Goal: Task Accomplishment & Management: Manage account settings

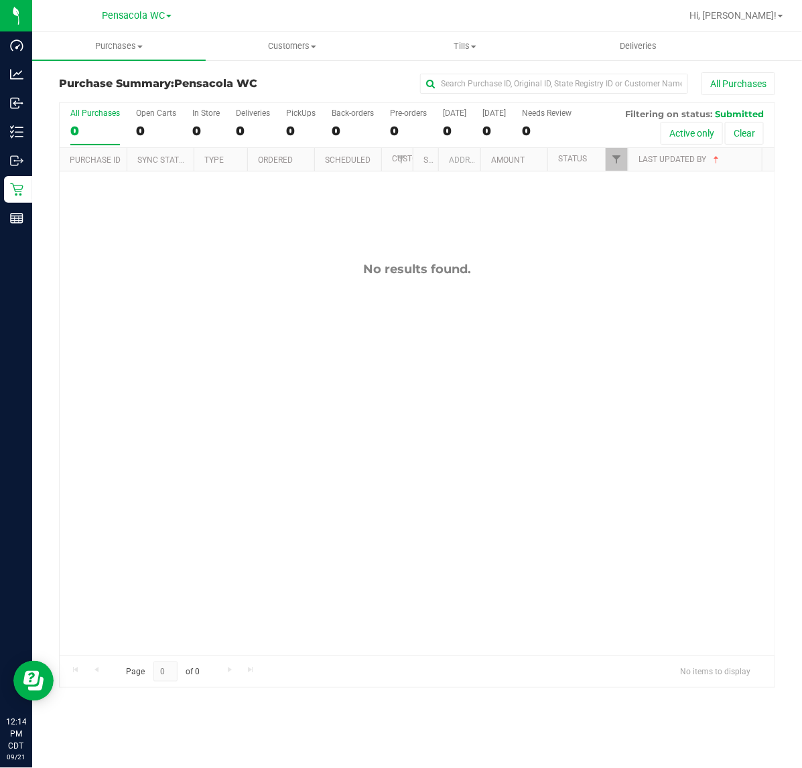
click at [610, 148] on div "All Purchases 0 Open Carts 0 In Store 0 Deliveries 0 PickUps 0 Back-orders 0 Pr…" at bounding box center [417, 125] width 715 height 45
click at [302, 141] on label "PickUps 0" at bounding box center [300, 127] width 29 height 37
click at [0, 0] on input "PickUps 0" at bounding box center [0, 0] width 0 height 0
click at [221, 161] on link "Type" at bounding box center [213, 159] width 19 height 9
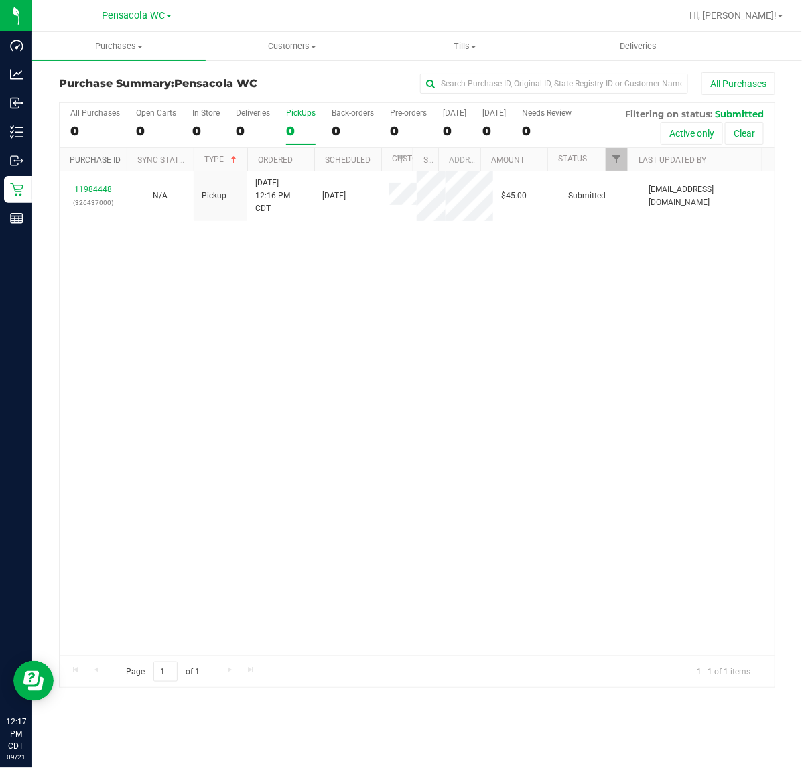
click at [107, 163] on link "Purchase ID" at bounding box center [95, 159] width 51 height 9
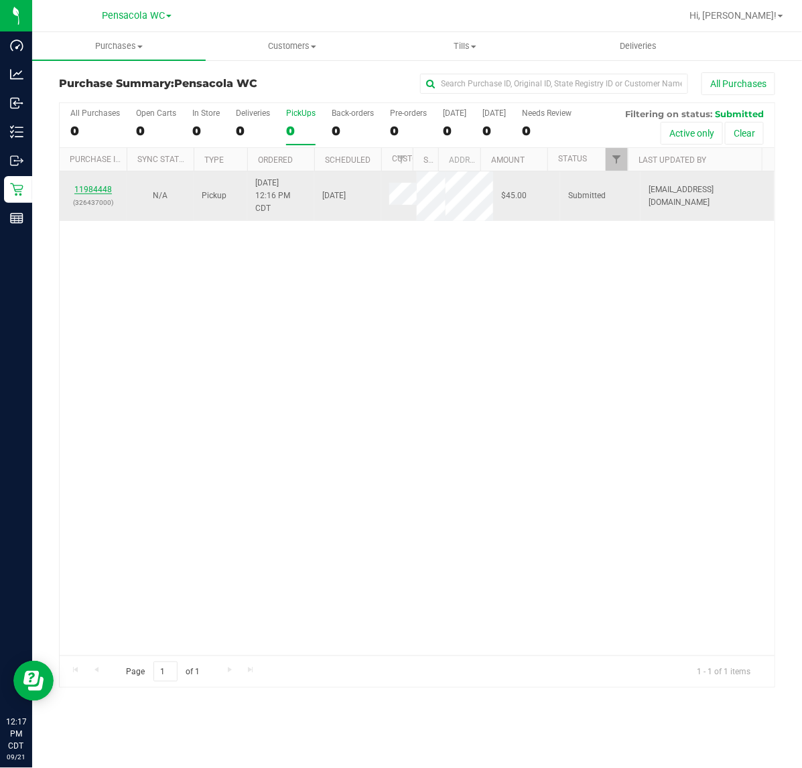
click at [101, 194] on link "11984448" at bounding box center [93, 189] width 38 height 9
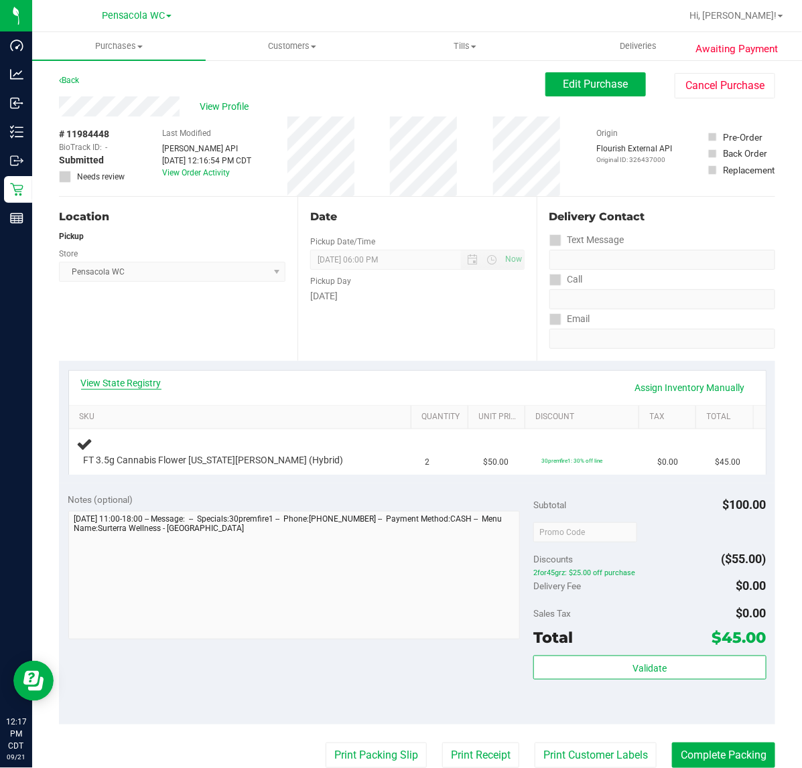
click at [139, 376] on link "View State Registry" at bounding box center [121, 382] width 80 height 13
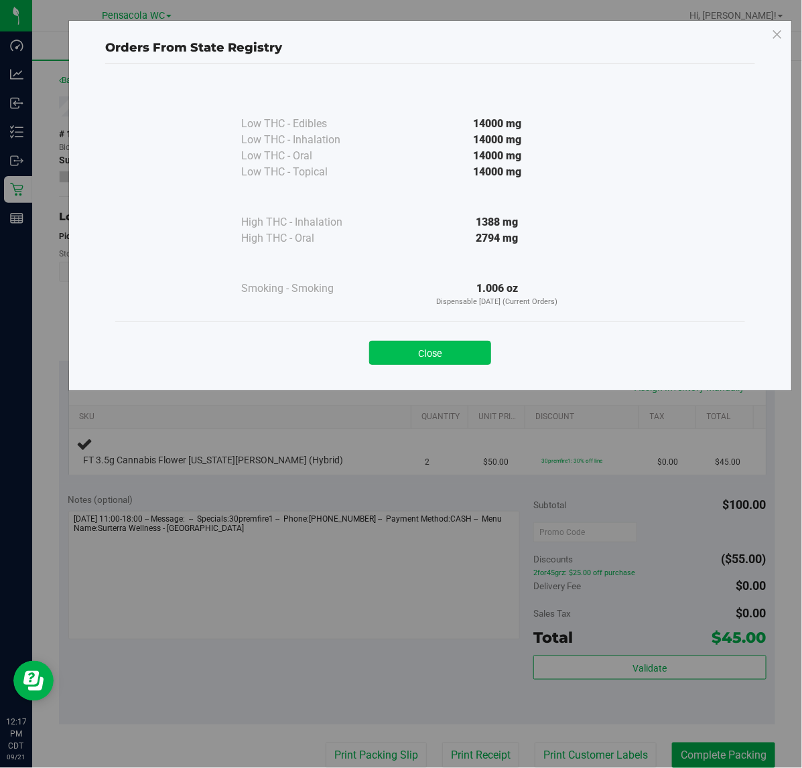
click at [444, 364] on button "Close" at bounding box center [430, 353] width 122 height 24
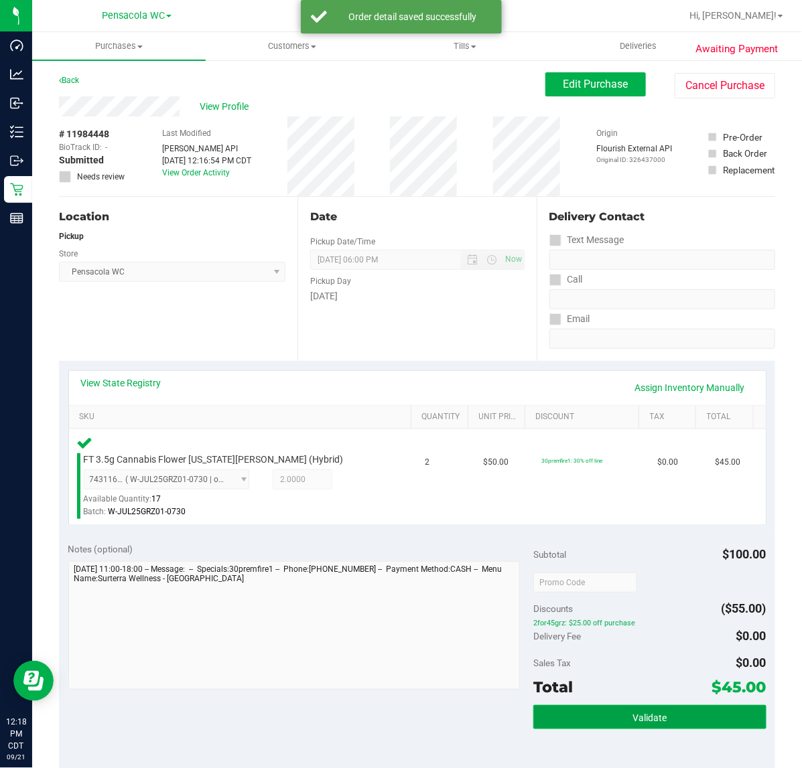
click at [662, 717] on button "Validate" at bounding box center [649, 717] width 232 height 24
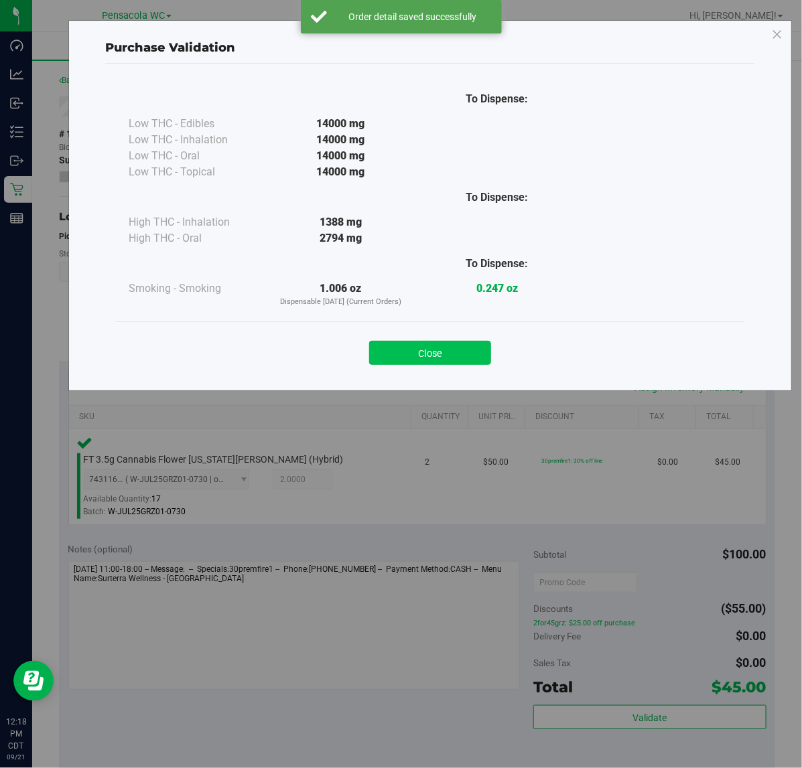
click at [453, 346] on button "Close" at bounding box center [430, 353] width 122 height 24
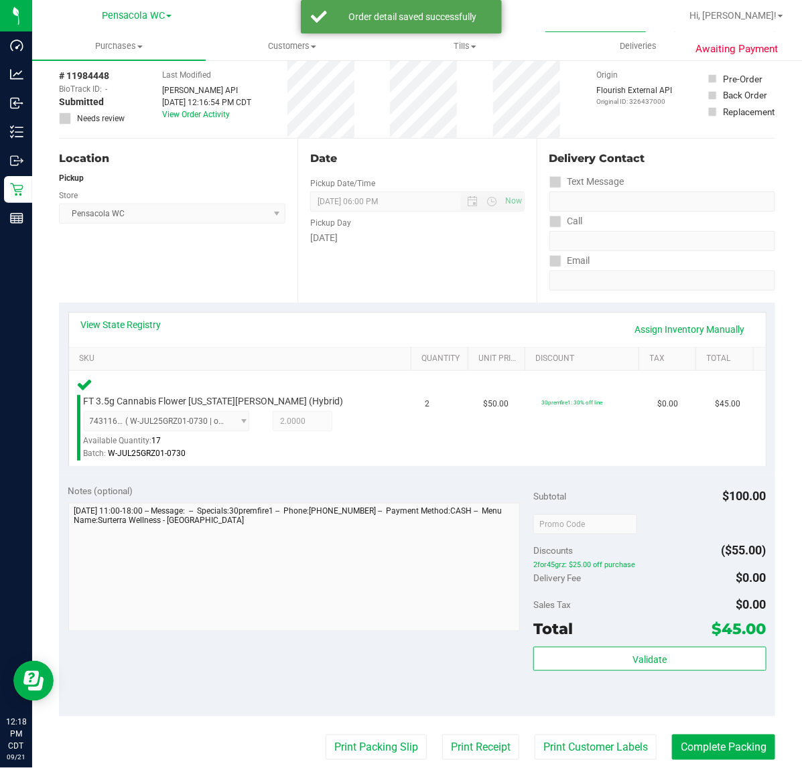
scroll to position [139, 0]
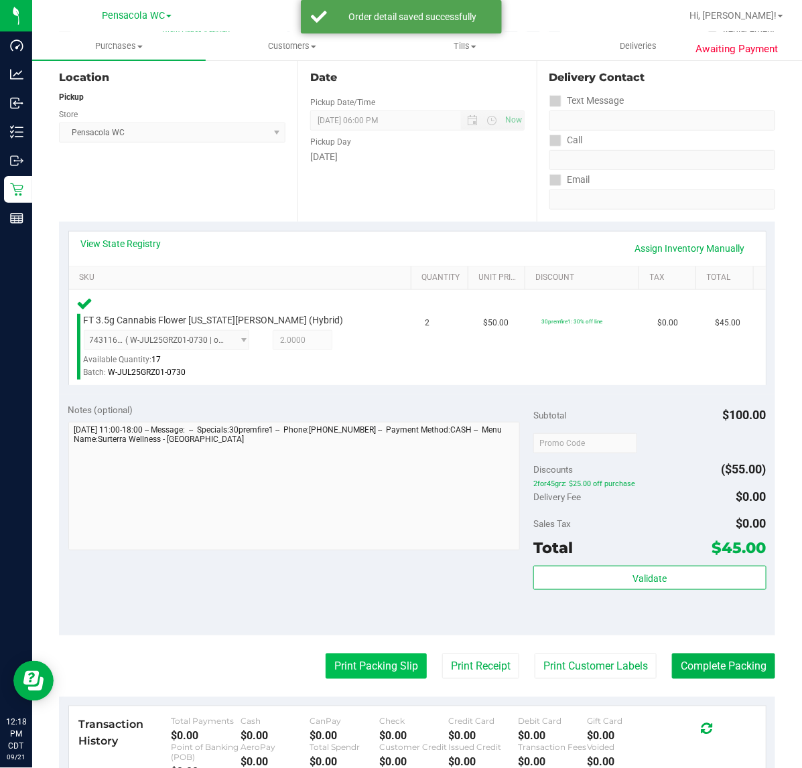
click at [370, 665] on button "Print Packing Slip" at bounding box center [376, 666] width 101 height 25
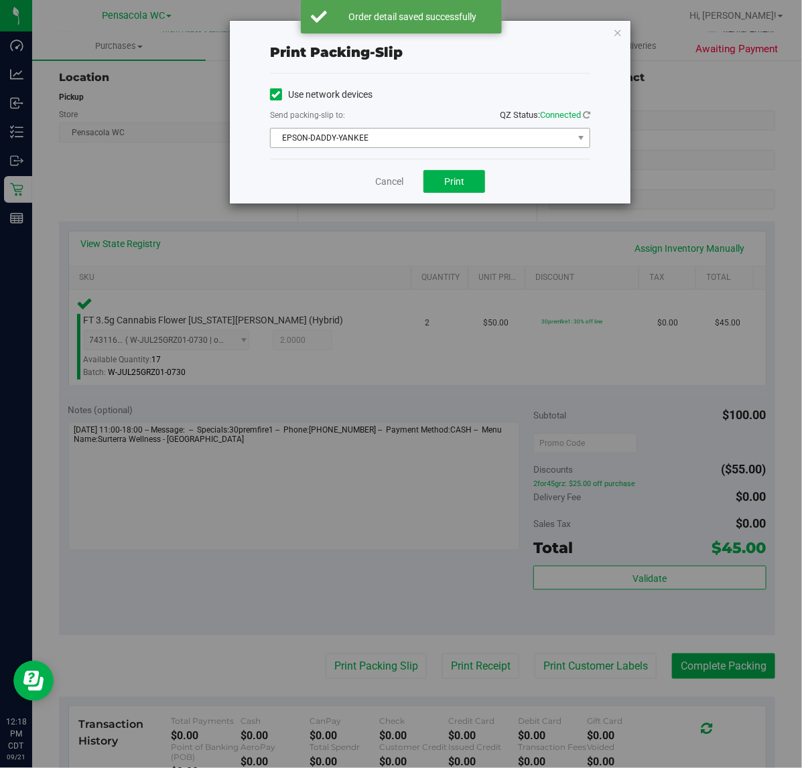
click at [445, 135] on span "EPSON-DADDY-YANKEE" at bounding box center [422, 138] width 302 height 19
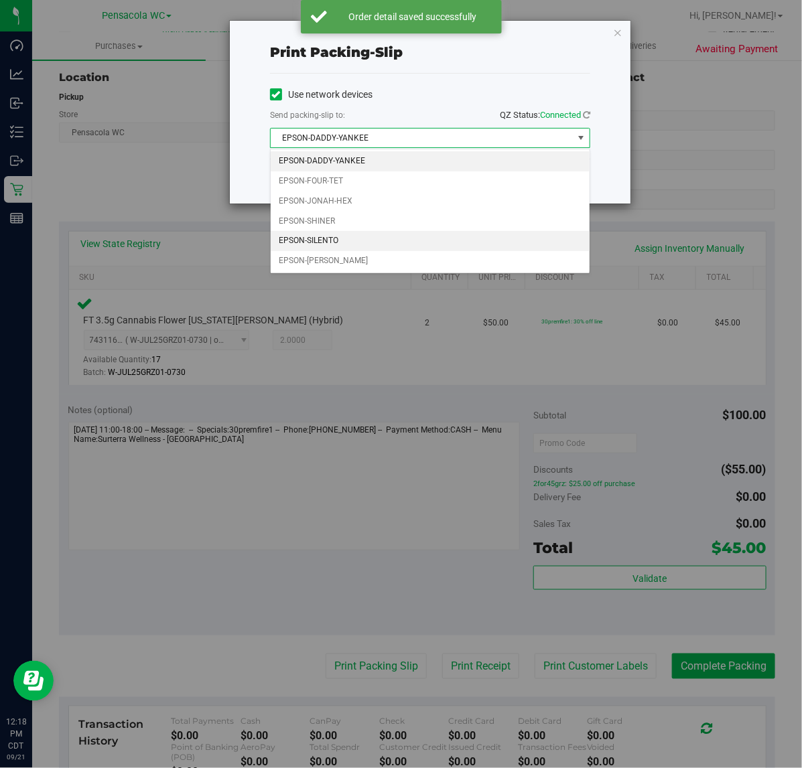
click at [352, 241] on li "EPSON-SILENTO" at bounding box center [430, 241] width 319 height 20
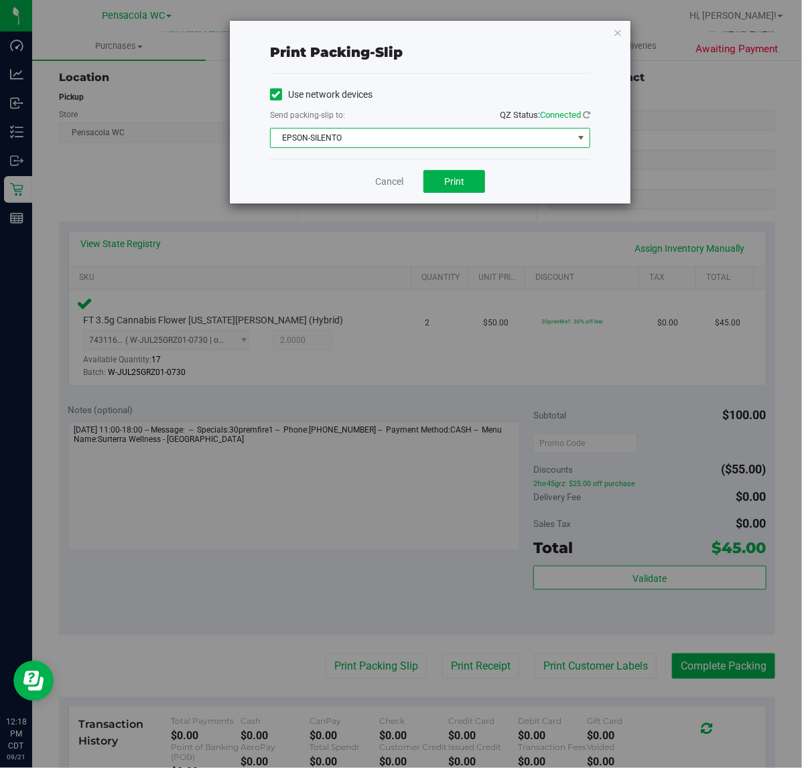
click at [419, 135] on span "EPSON-SILENTO" at bounding box center [422, 138] width 302 height 19
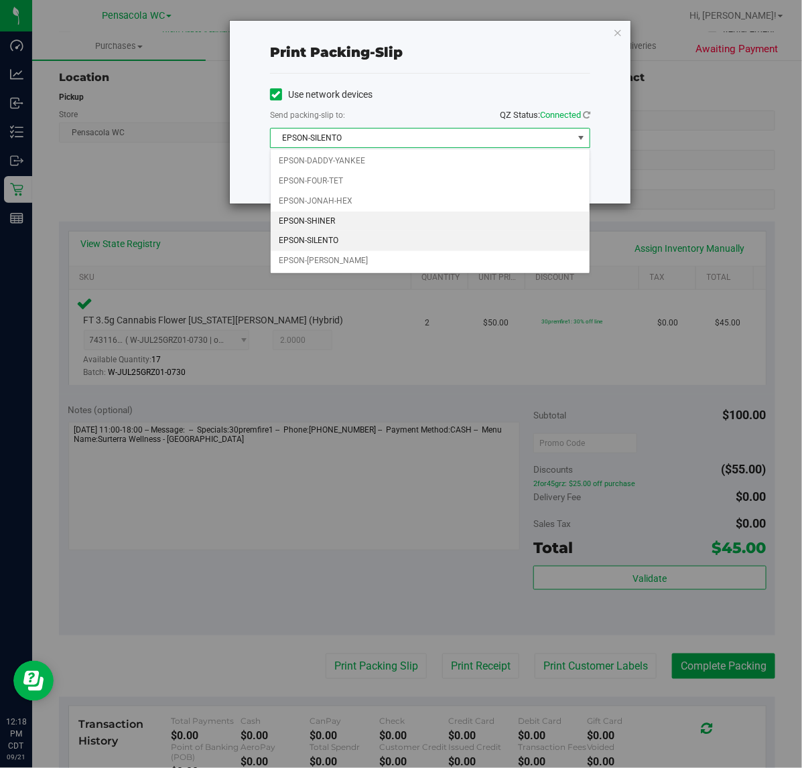
click at [354, 221] on li "EPSON-SHINER" at bounding box center [430, 222] width 319 height 20
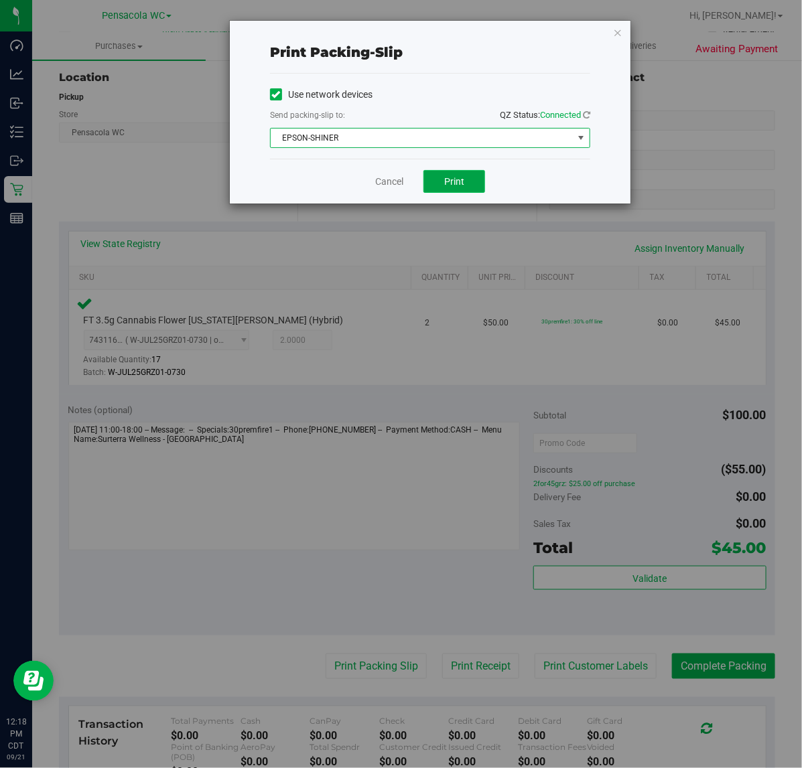
click at [459, 185] on span "Print" at bounding box center [454, 181] width 20 height 11
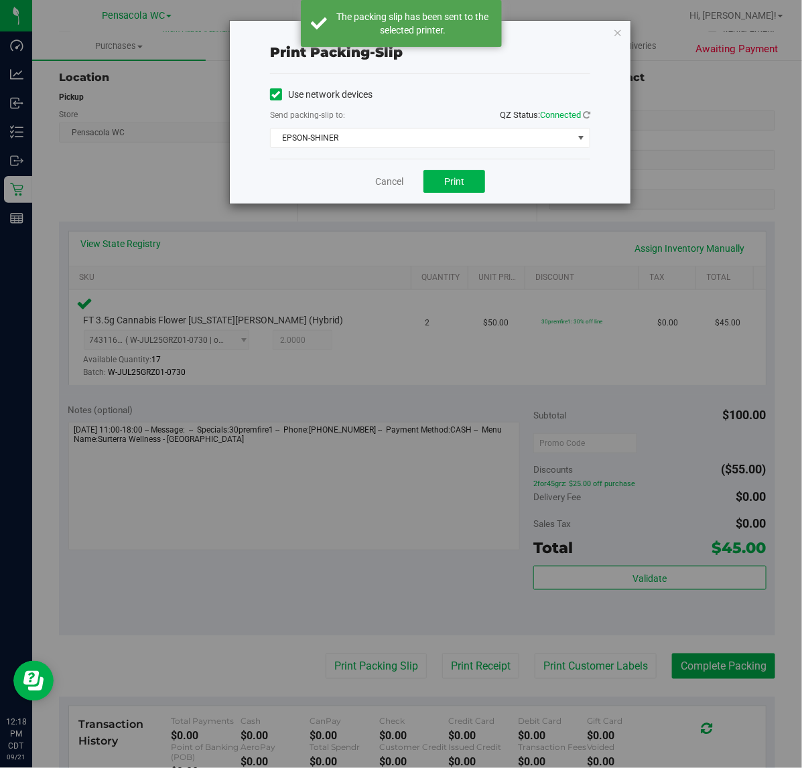
click at [600, 25] on div "Print packing-slip Use network devices Send packing-slip to: QZ Status: Connect…" at bounding box center [430, 112] width 401 height 183
click at [617, 35] on icon "button" at bounding box center [617, 32] width 9 height 16
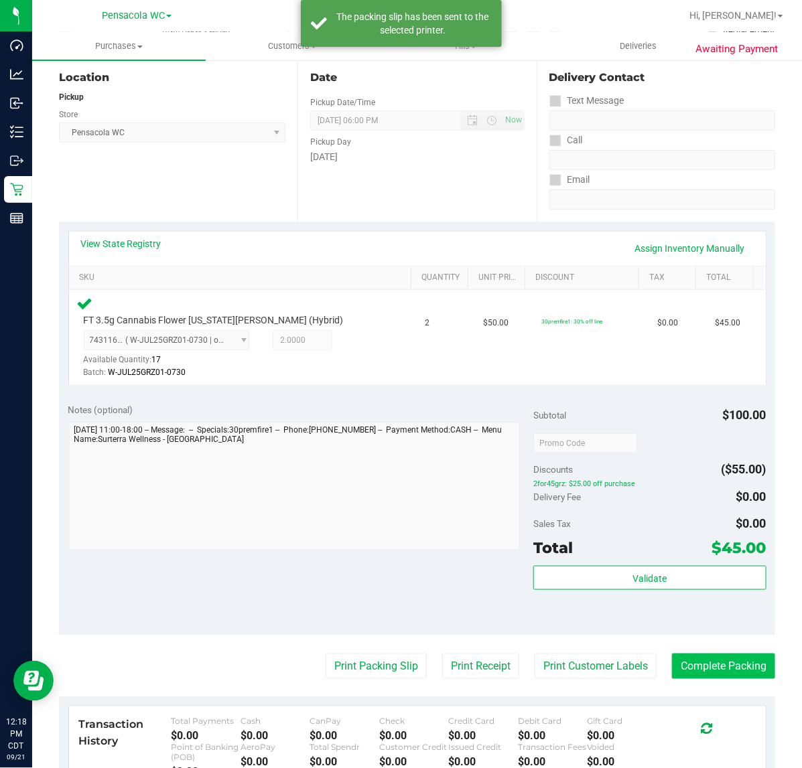
click at [728, 665] on button "Complete Packing" at bounding box center [723, 666] width 103 height 25
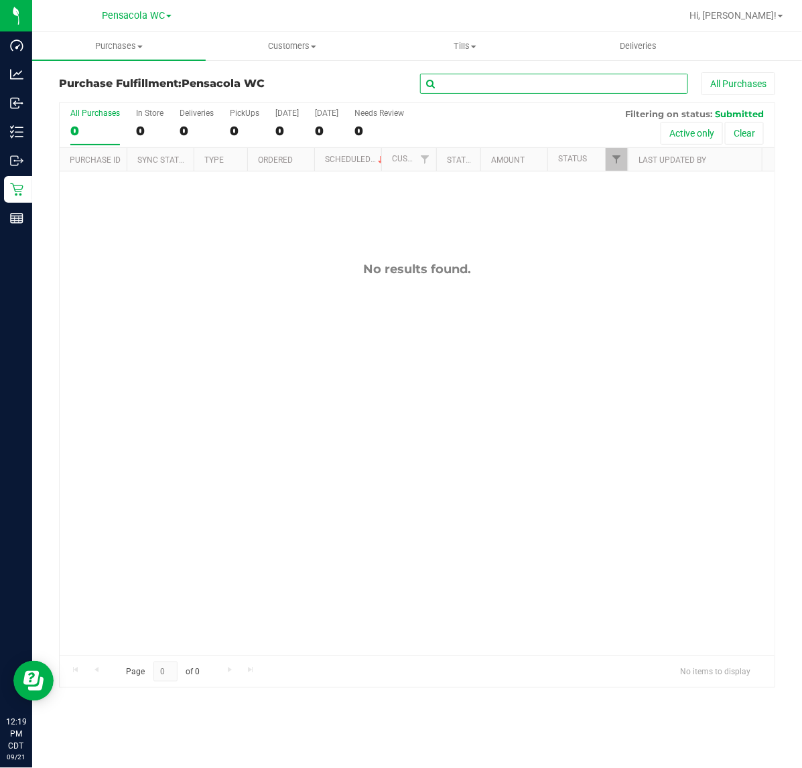
drag, startPoint x: 603, startPoint y: 77, endPoint x: 605, endPoint y: 65, distance: 12.2
click at [605, 70] on div "Purchase Fulfillment: Pensacola WC All Purchases All Purchases 0 In Store 0 Del…" at bounding box center [417, 380] width 770 height 642
type input "shayshay"
click at [673, 75] on icon at bounding box center [676, 82] width 9 height 16
click at [312, 38] on uib-tab-heading "Customers All customers Add a new customer All physicians" at bounding box center [292, 46] width 172 height 27
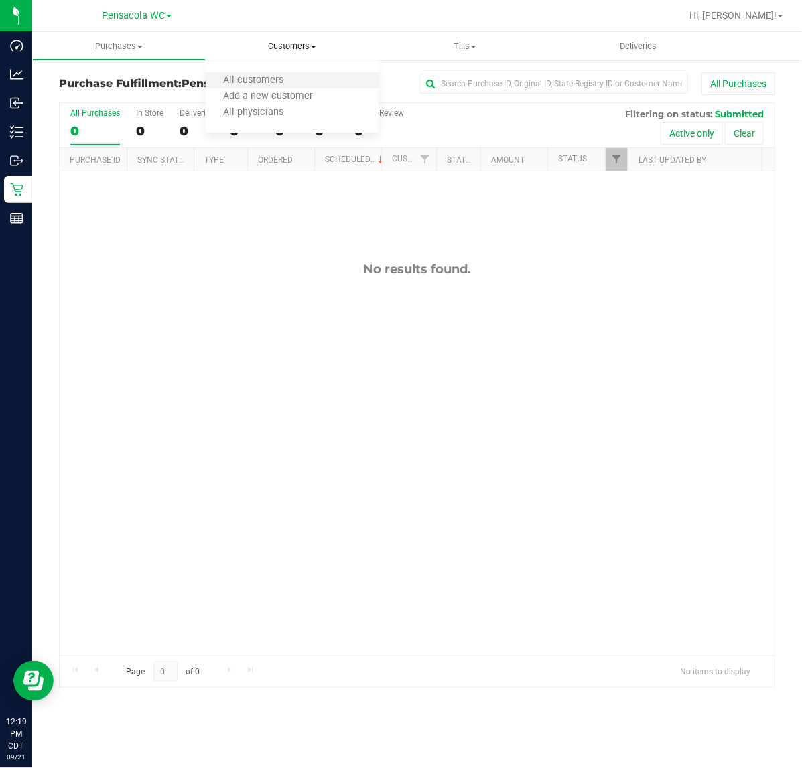
click at [307, 76] on li "All customers" at bounding box center [293, 81] width 174 height 16
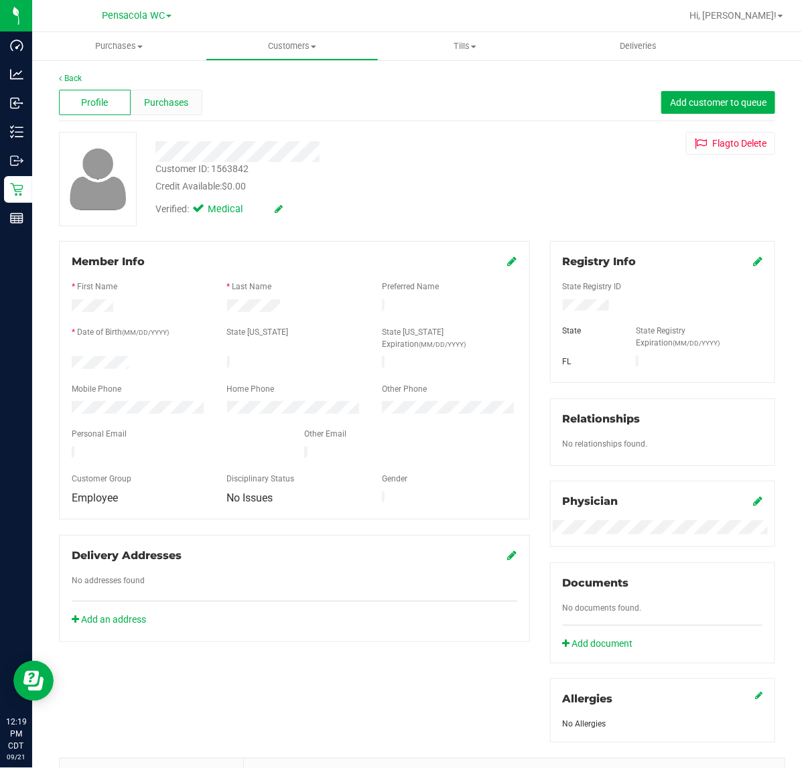
click at [181, 91] on div "Purchases" at bounding box center [167, 102] width 72 height 25
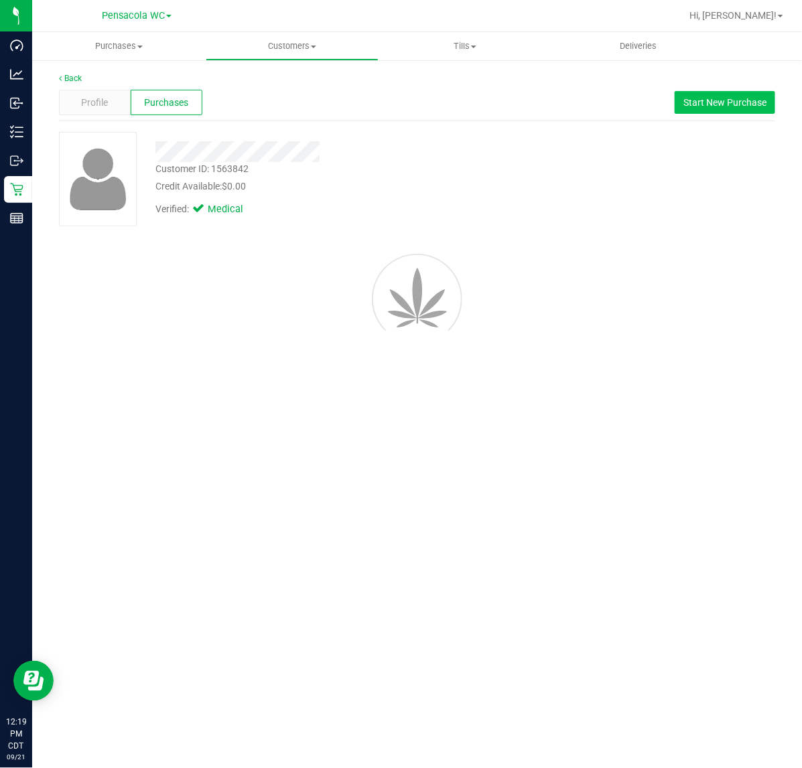
click at [750, 102] on span "Start New Purchase" at bounding box center [724, 102] width 83 height 11
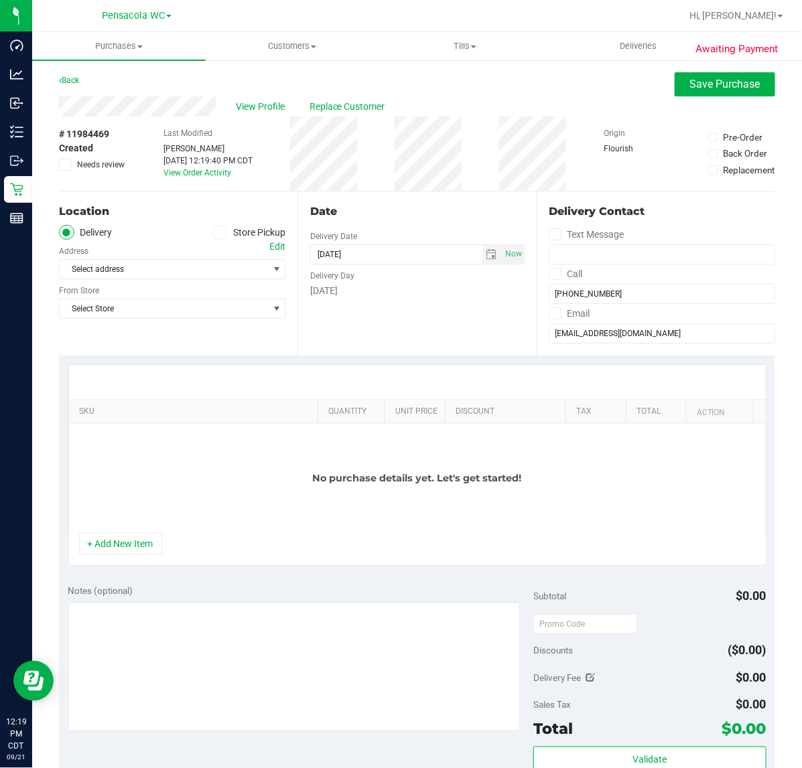
click at [242, 228] on label "Store Pickup" at bounding box center [249, 232] width 74 height 15
click at [0, 0] on input "Store Pickup" at bounding box center [0, 0] width 0 height 0
click at [212, 265] on span "Select Store" at bounding box center [164, 269] width 208 height 19
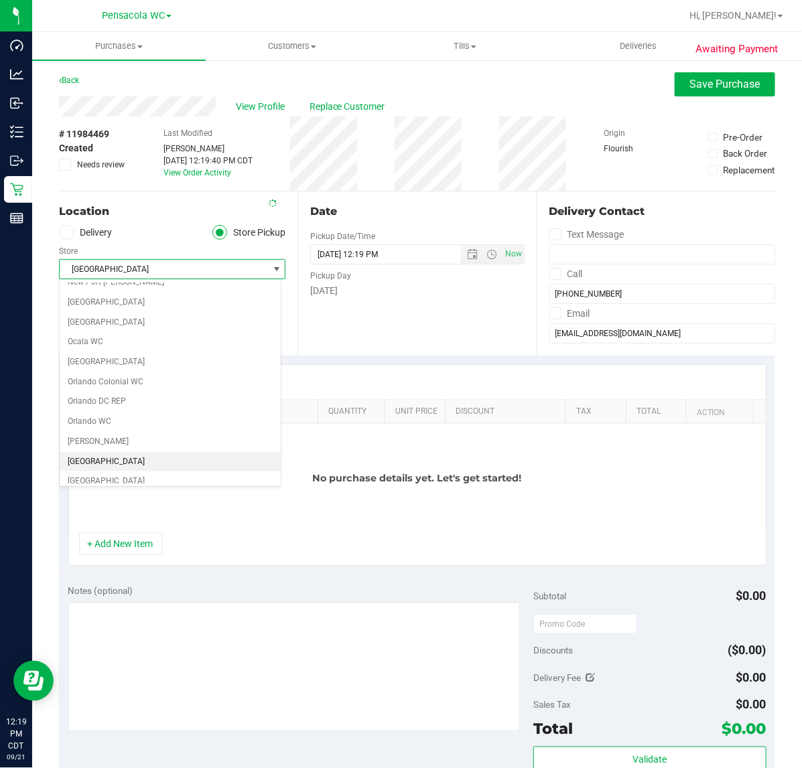
scroll to position [608, 0]
click at [178, 472] on li "Pensacola WC" at bounding box center [170, 462] width 221 height 20
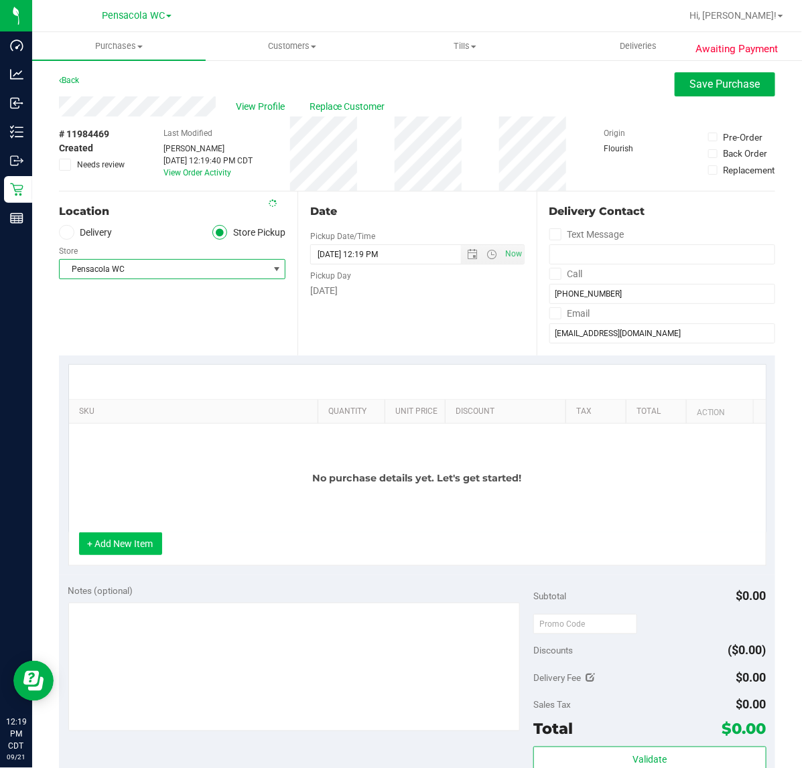
click at [115, 553] on button "+ Add New Item" at bounding box center [120, 544] width 83 height 23
click at [121, 546] on button "+ Add New Item" at bounding box center [120, 544] width 83 height 23
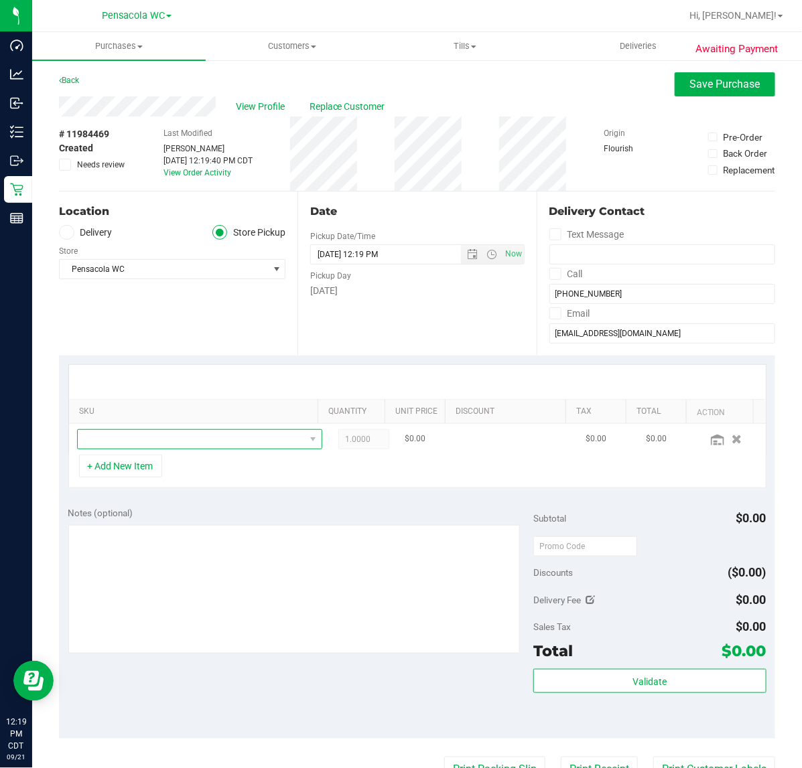
click at [171, 433] on span "NO DATA FOUND" at bounding box center [191, 439] width 227 height 19
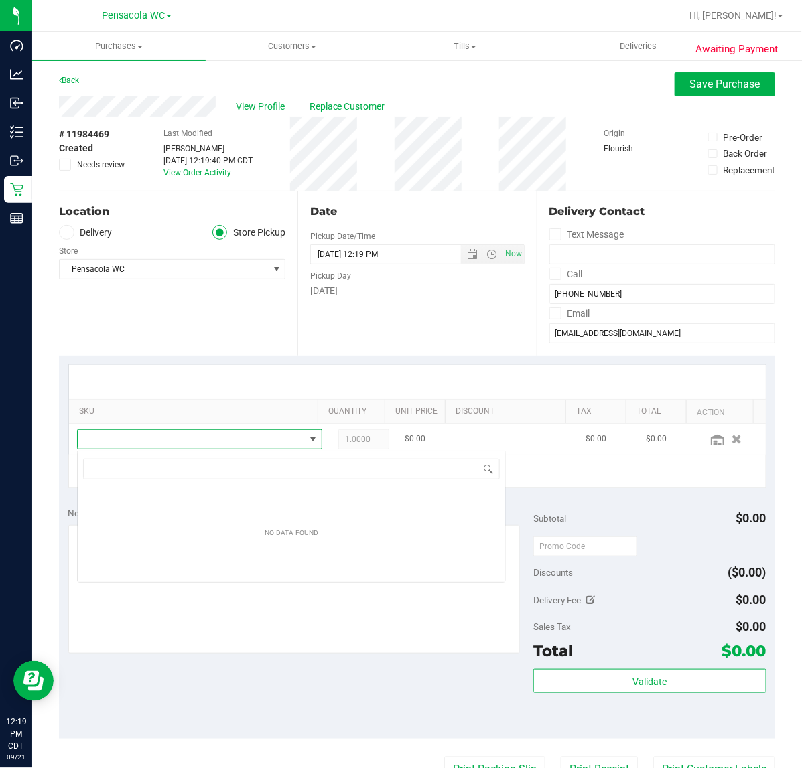
scroll to position [21, 220]
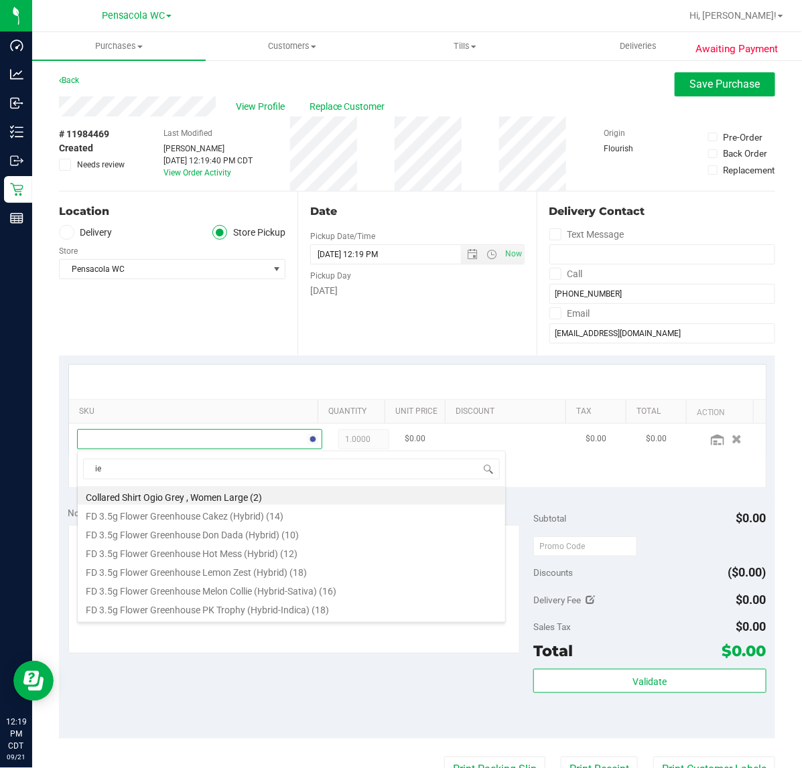
type input "ied"
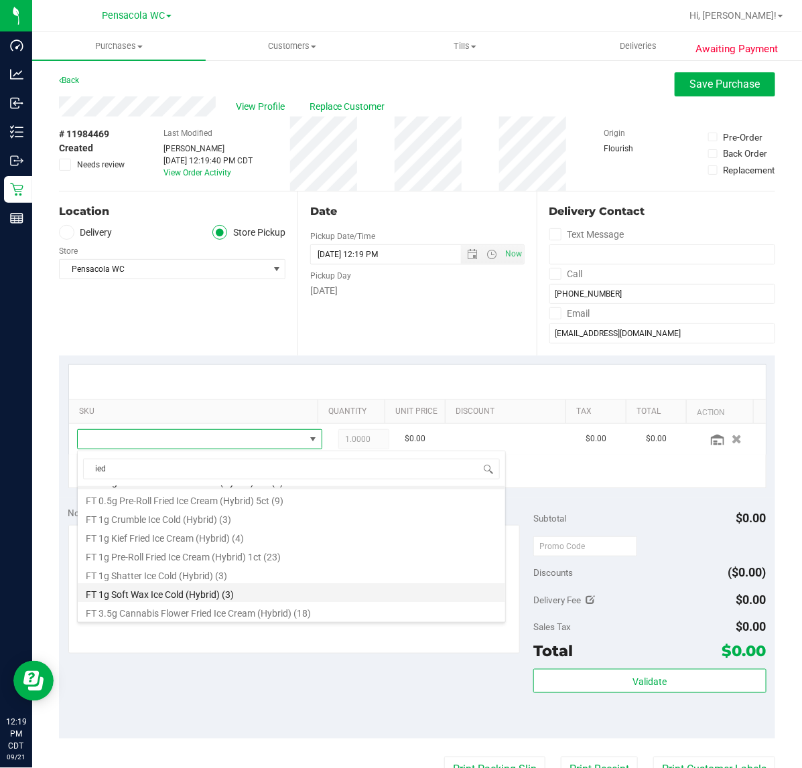
click at [224, 593] on li "FT 1g Soft Wax Ice Cold (Hybrid) (3)" at bounding box center [291, 592] width 427 height 19
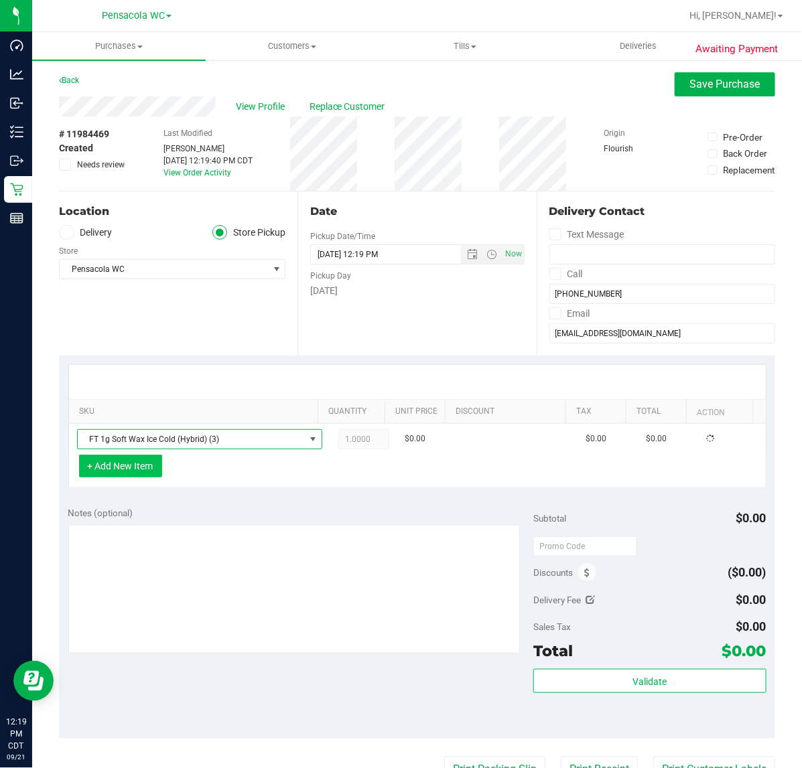
click at [124, 464] on button "+ Add New Item" at bounding box center [120, 466] width 83 height 23
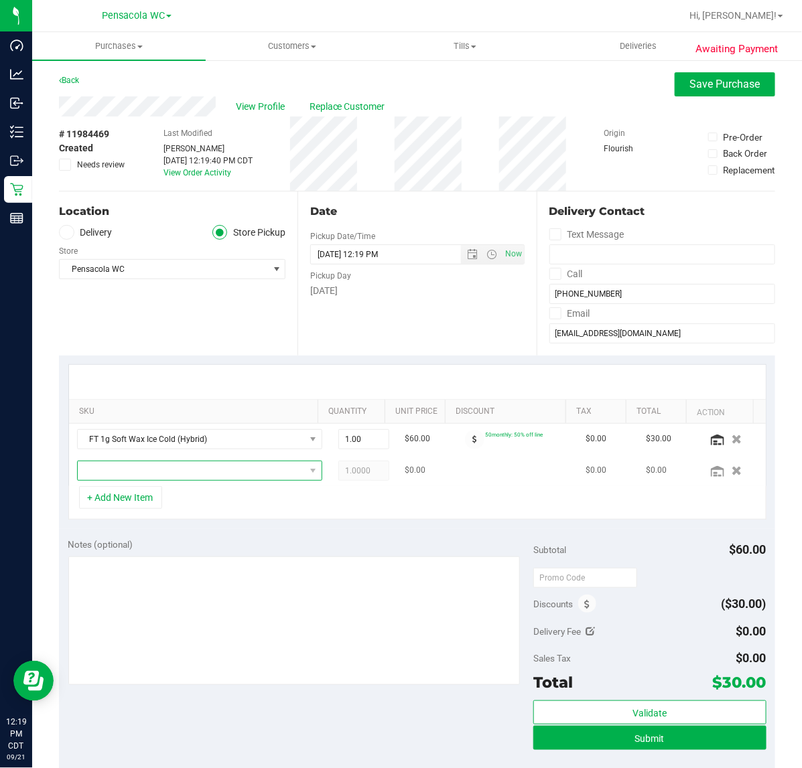
click at [214, 471] on span "NO DATA FOUND" at bounding box center [191, 471] width 227 height 19
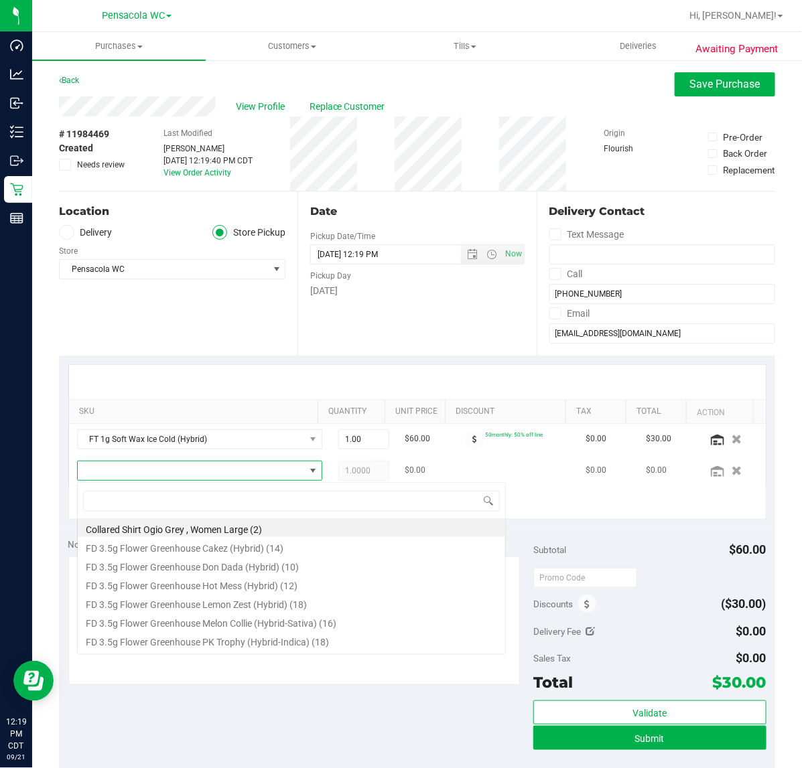
scroll to position [21, 220]
type input "aml"
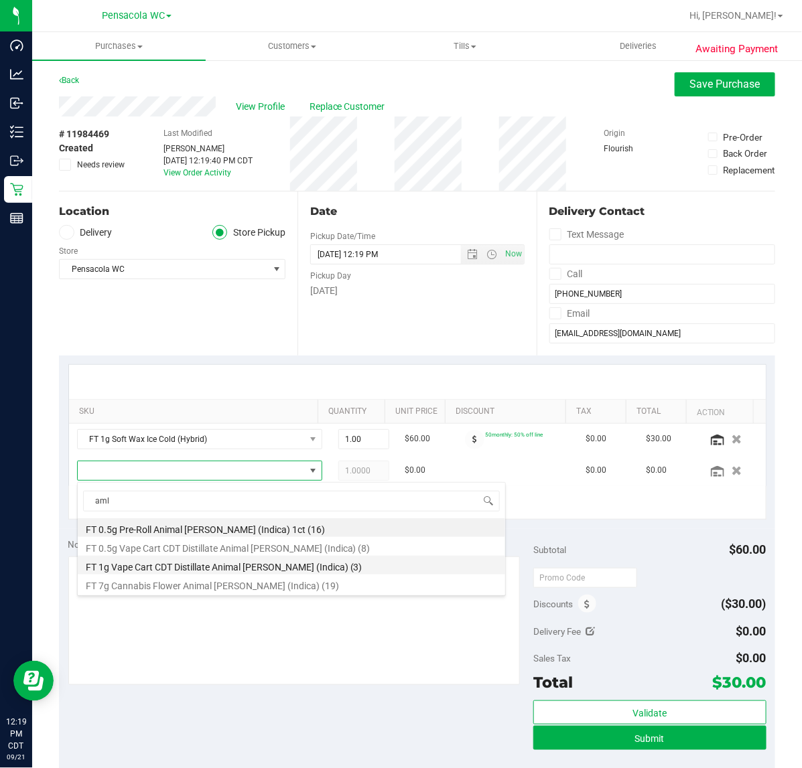
click at [326, 568] on li "FT 1g Vape Cart CDT Distillate Animal [PERSON_NAME] (Indica) (3)" at bounding box center [291, 565] width 427 height 19
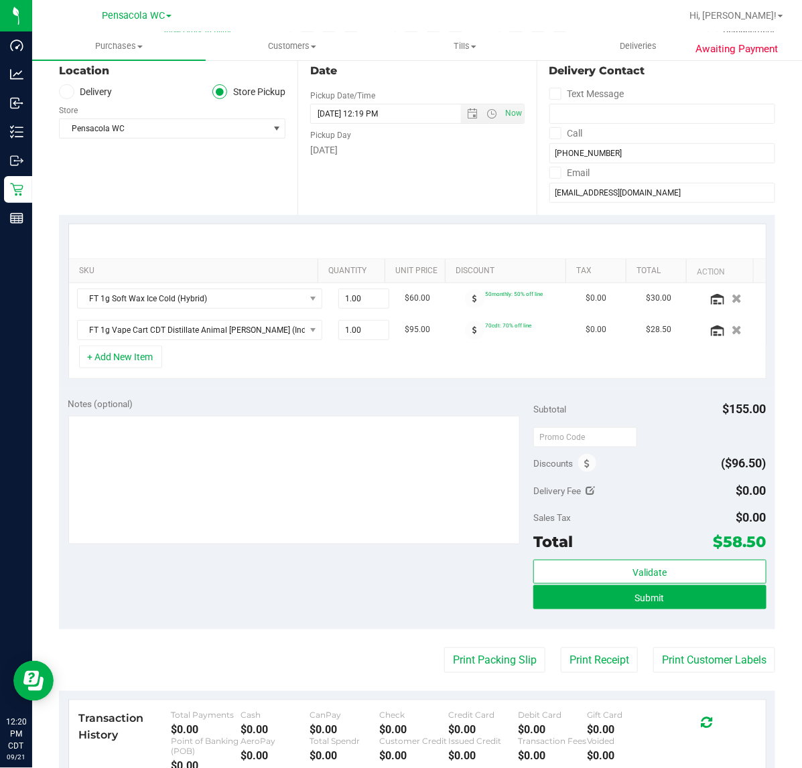
scroll to position [139, 0]
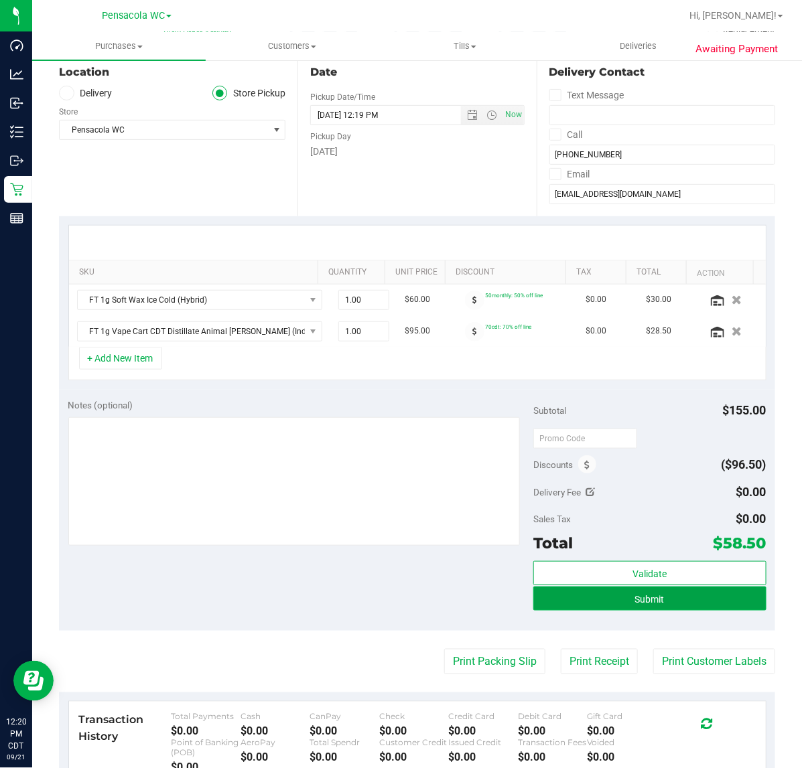
click at [652, 611] on button "Submit" at bounding box center [649, 599] width 232 height 24
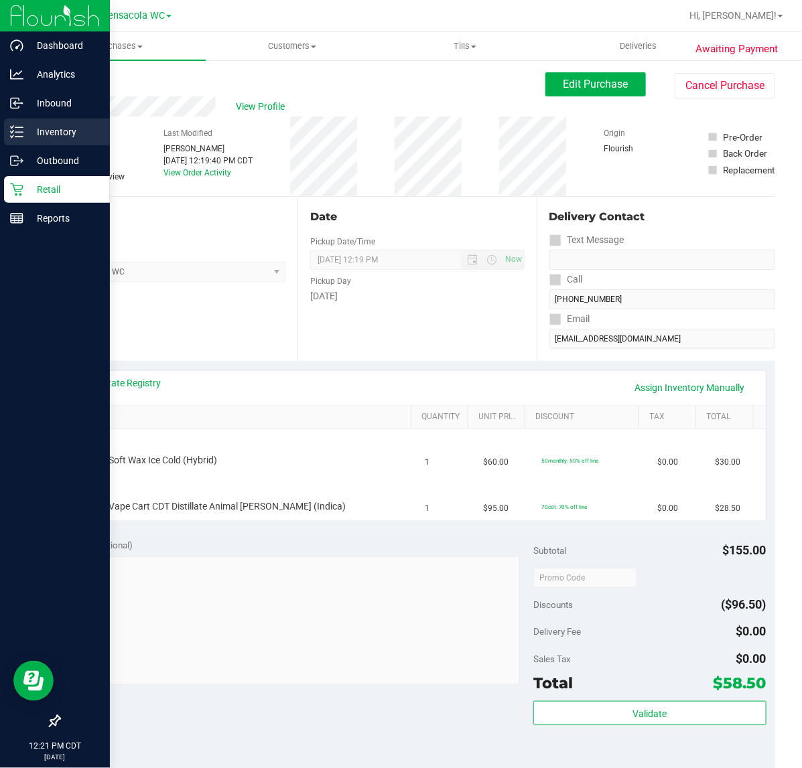
click at [18, 139] on div "Inventory" at bounding box center [57, 132] width 106 height 27
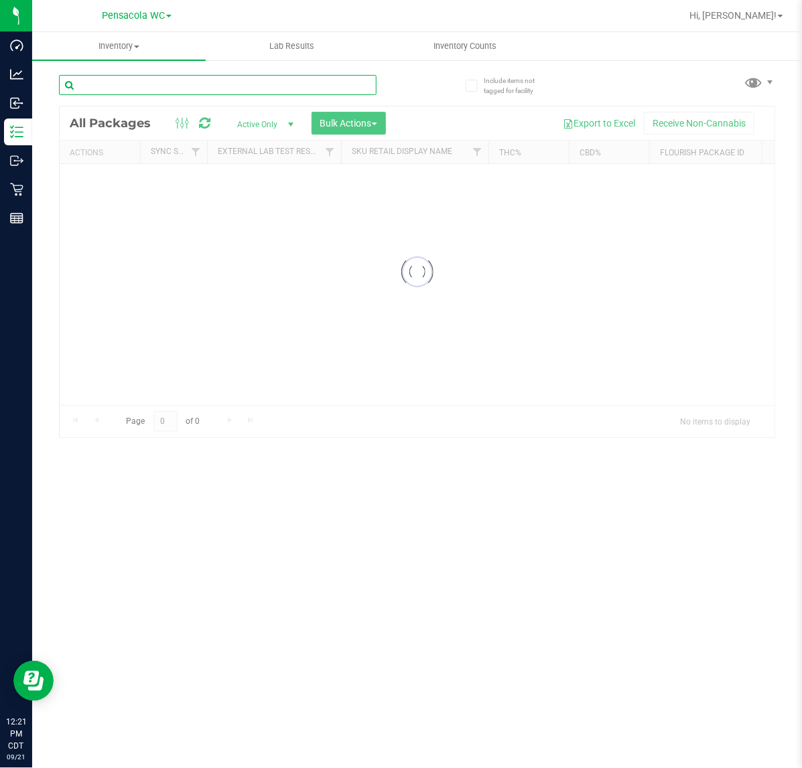
click at [136, 85] on input "text" at bounding box center [218, 85] width 318 height 20
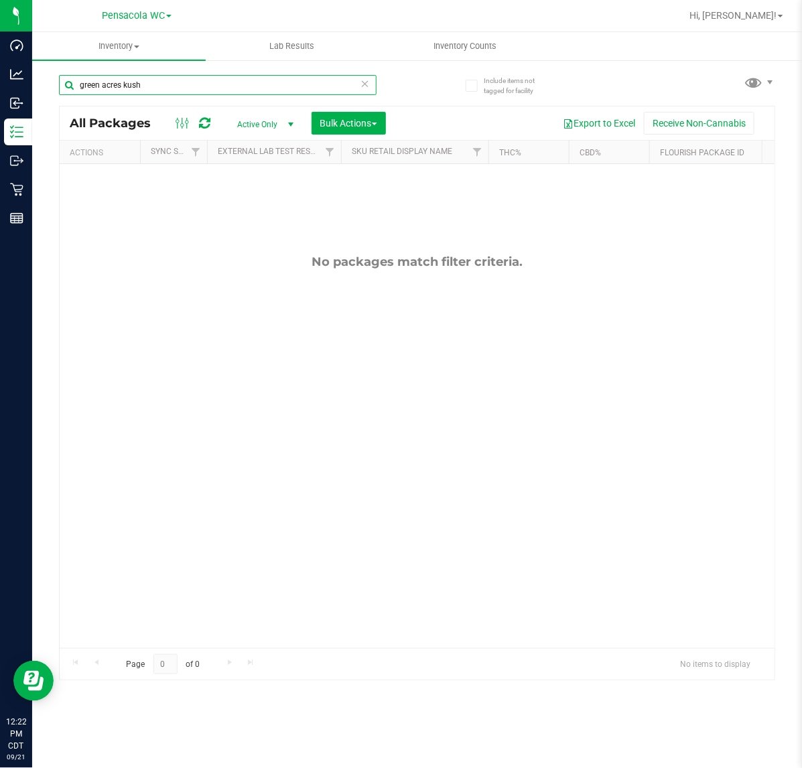
type input "green acres kush"
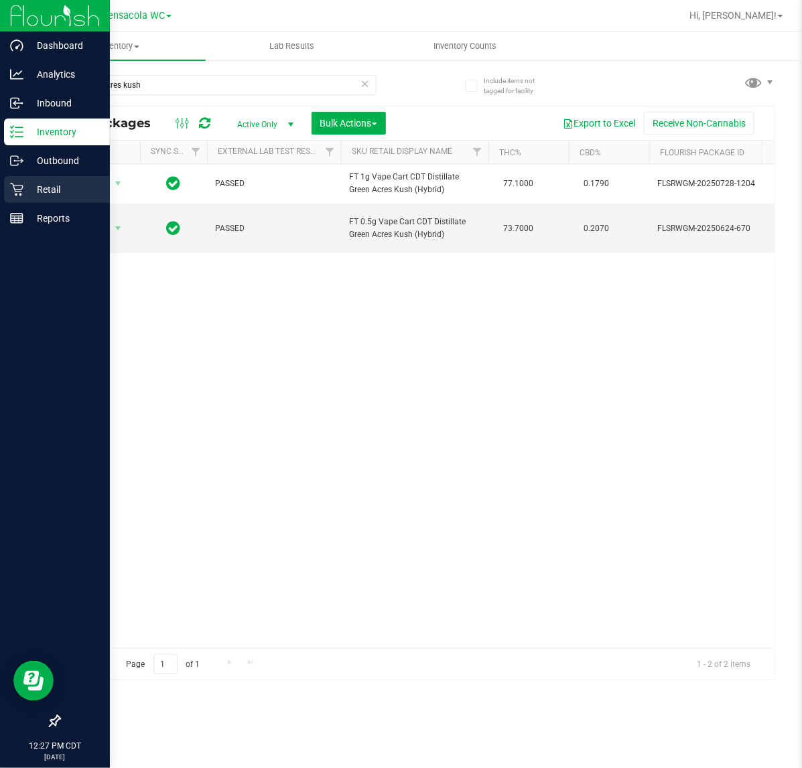
click at [15, 192] on icon at bounding box center [16, 190] width 13 height 13
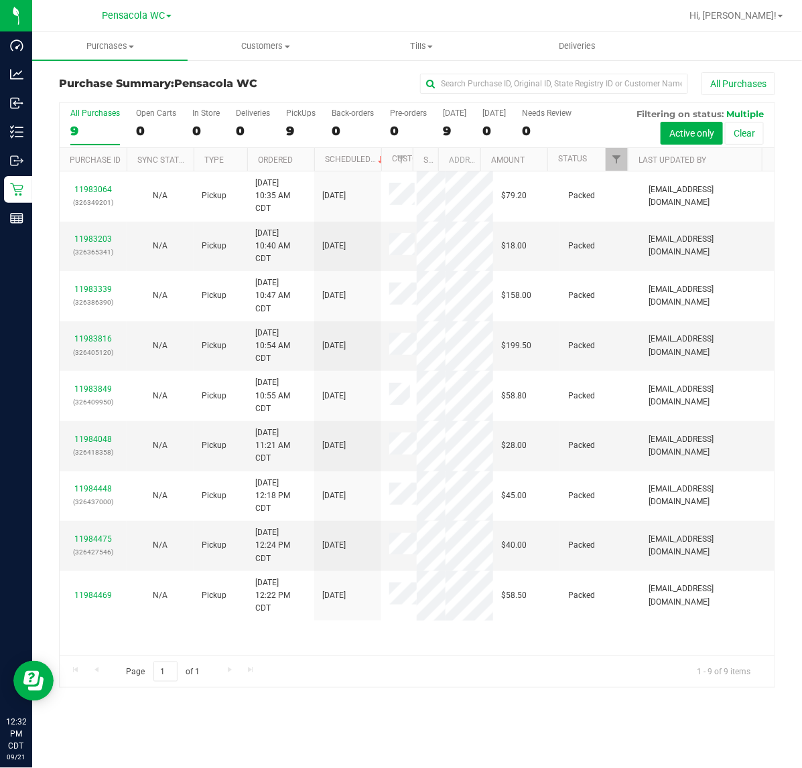
click at [600, 146] on div "All Purchases 9 Open Carts 0 In Store 0 Deliveries 0 PickUps 9 Back-orders 0 Pr…" at bounding box center [417, 125] width 715 height 45
click at [615, 161] on span "Filter" at bounding box center [616, 159] width 11 height 11
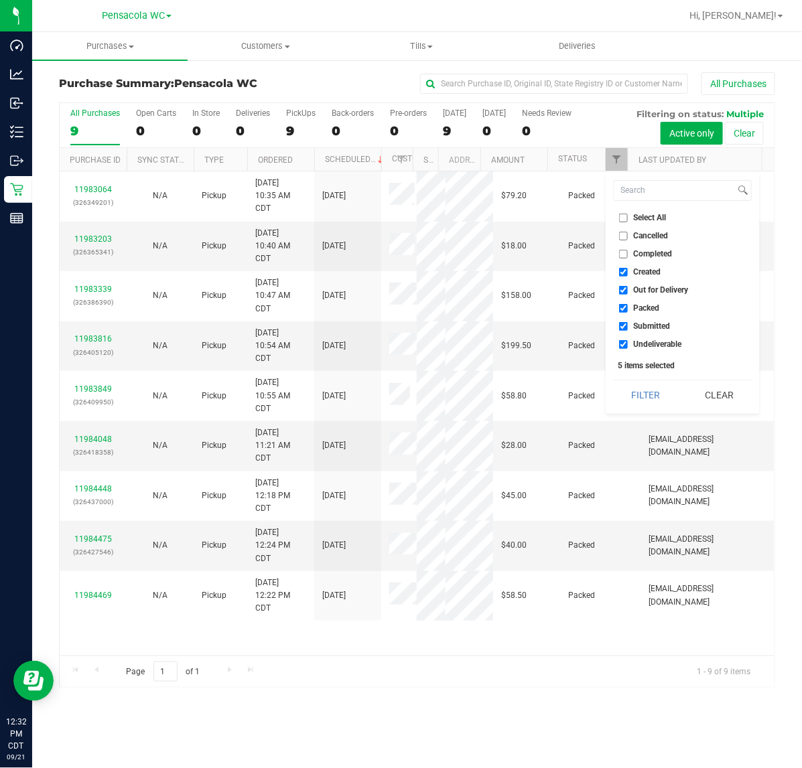
click at [624, 218] on input "Select All" at bounding box center [623, 218] width 9 height 9
checkbox input "true"
click at [647, 216] on span "Select All" at bounding box center [650, 218] width 33 height 8
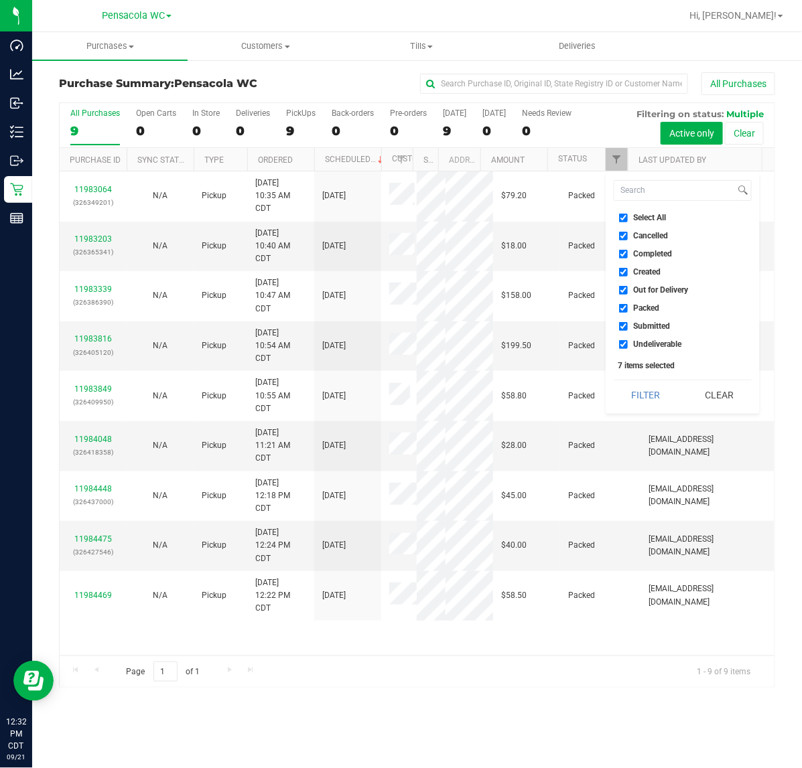
click at [628, 216] on input "Select All" at bounding box center [623, 218] width 9 height 9
checkbox input "false"
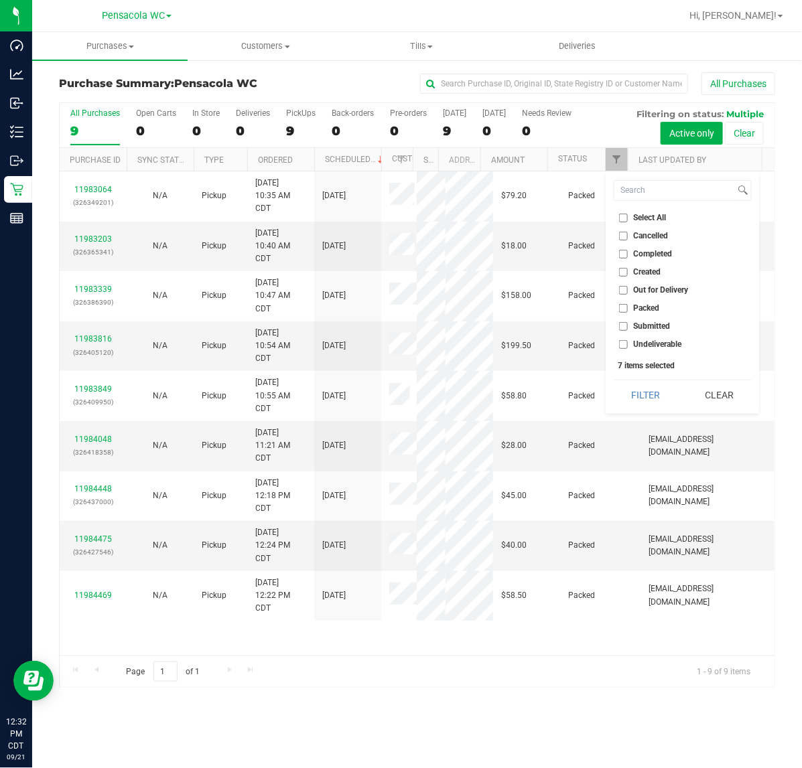
checkbox input "false"
click at [651, 326] on span "Submitted" at bounding box center [652, 326] width 37 height 8
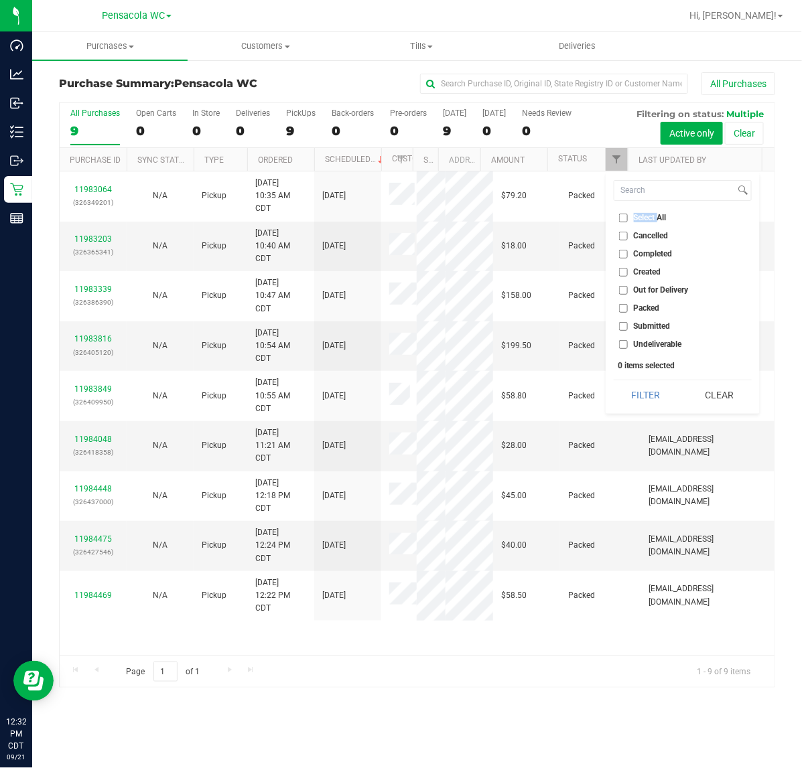
click at [628, 326] on input "Submitted" at bounding box center [623, 326] width 9 height 9
checkbox input "true"
click at [636, 397] on button "Filter" at bounding box center [646, 395] width 64 height 29
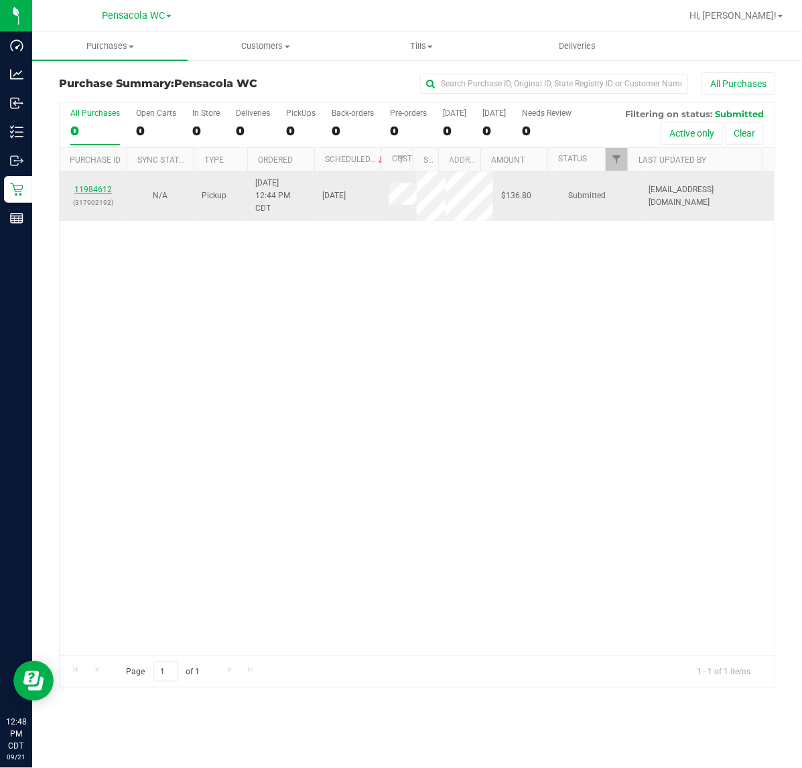
click at [84, 188] on link "11984612" at bounding box center [93, 189] width 38 height 9
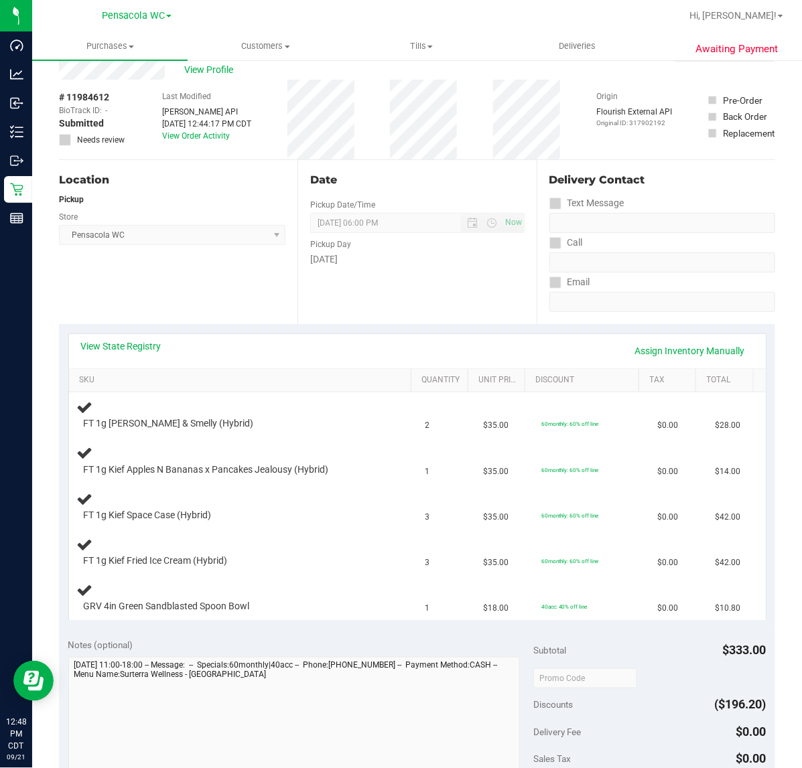
scroll to position [38, 0]
click at [136, 350] on link "View State Registry" at bounding box center [121, 345] width 80 height 13
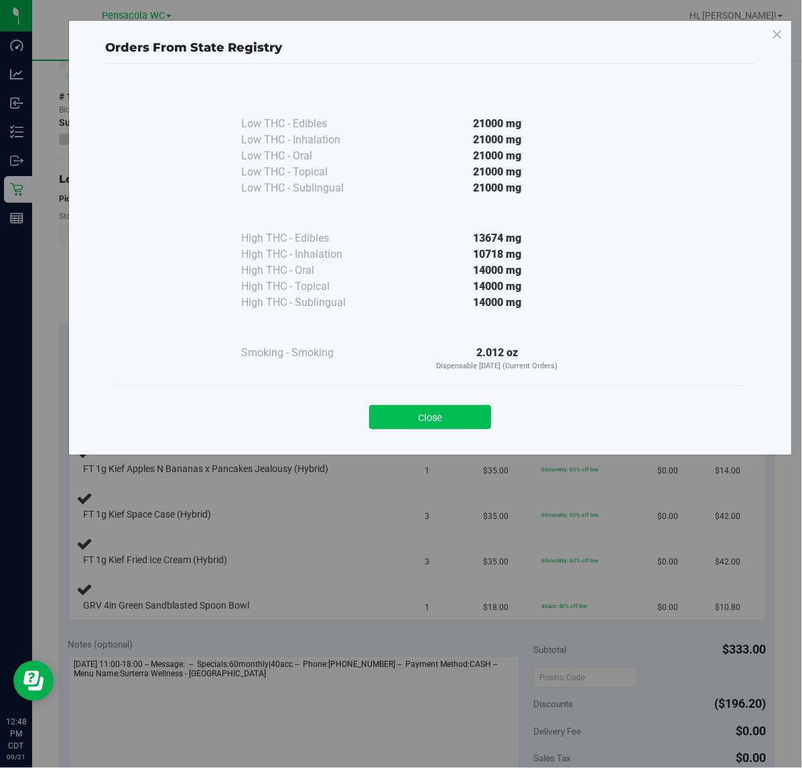
click at [445, 419] on button "Close" at bounding box center [430, 417] width 122 height 24
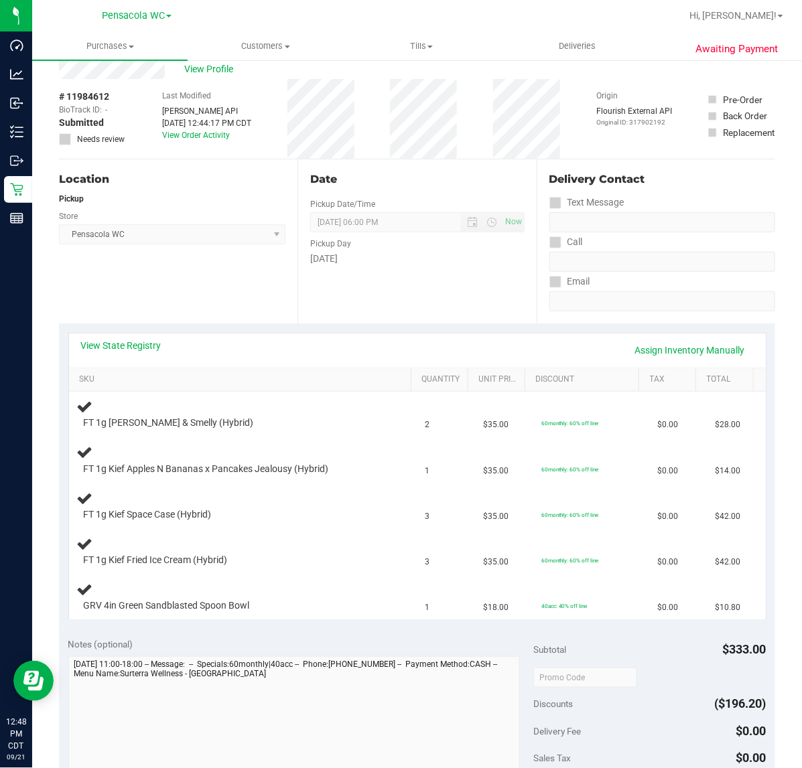
click at [145, 343] on link "View State Registry" at bounding box center [121, 345] width 80 height 13
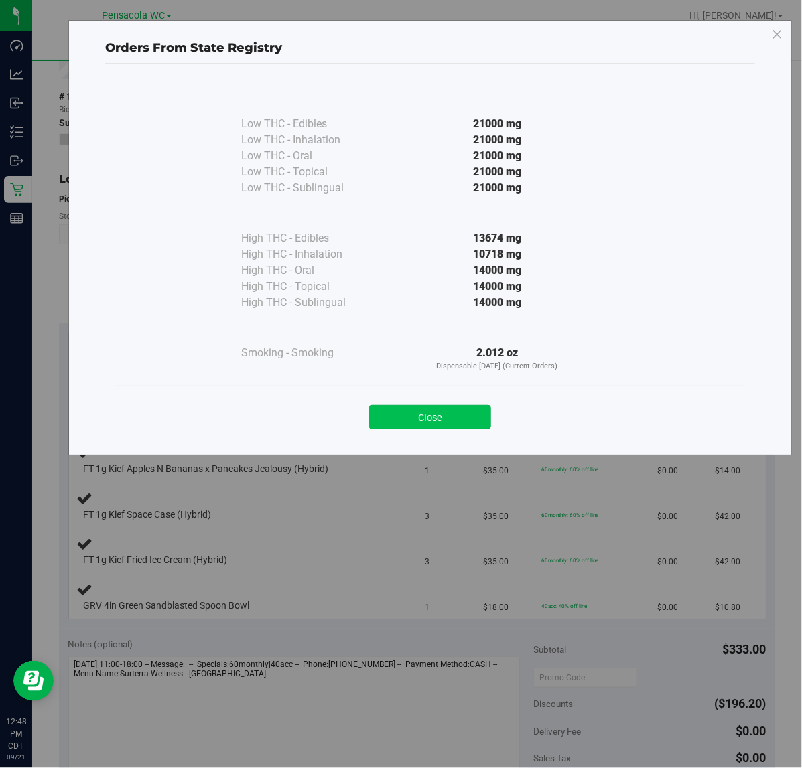
click at [450, 427] on button "Close" at bounding box center [430, 417] width 122 height 24
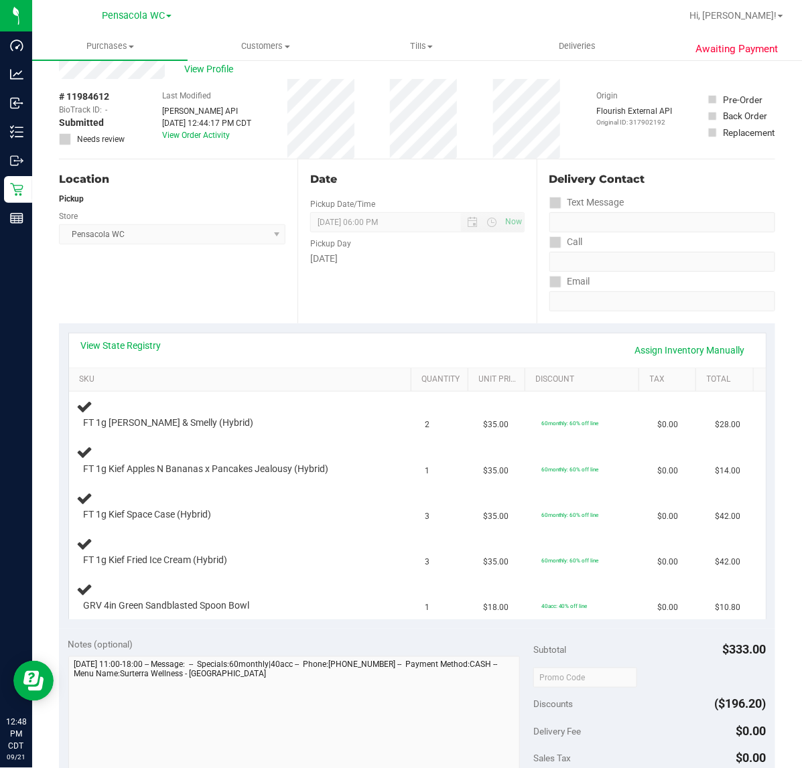
scroll to position [0, 0]
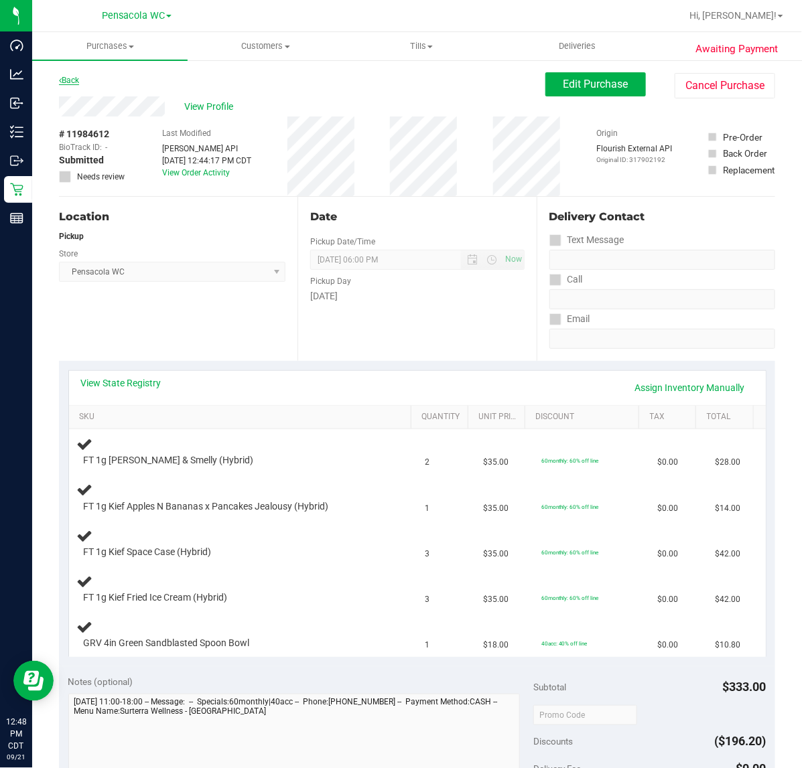
click at [70, 76] on link "Back" at bounding box center [69, 80] width 20 height 9
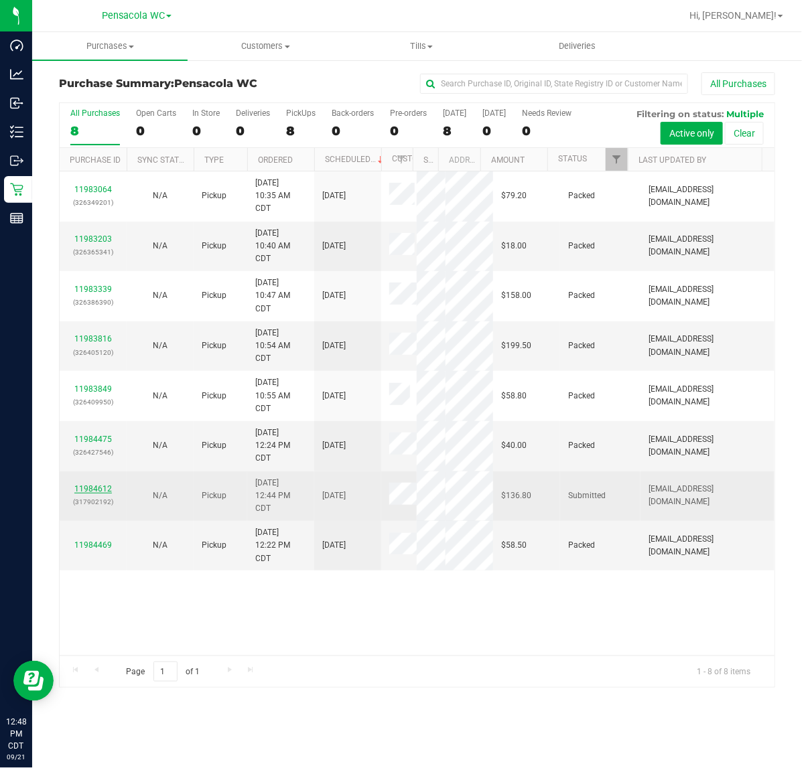
click at [99, 494] on link "11984612" at bounding box center [93, 488] width 38 height 9
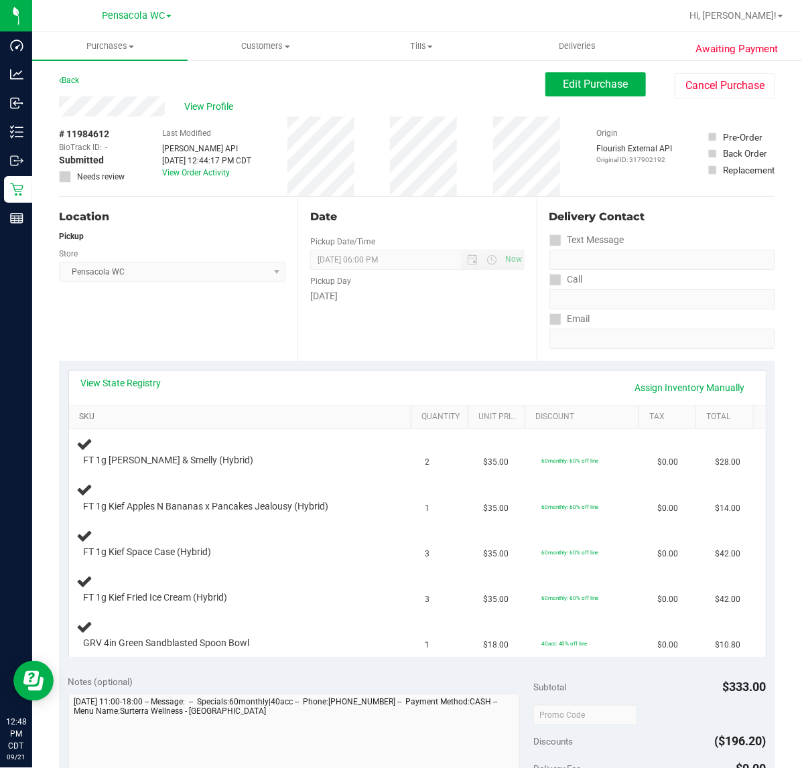
click at [145, 413] on link "SKU" at bounding box center [242, 417] width 327 height 11
click at [139, 383] on link "View State Registry" at bounding box center [121, 382] width 80 height 13
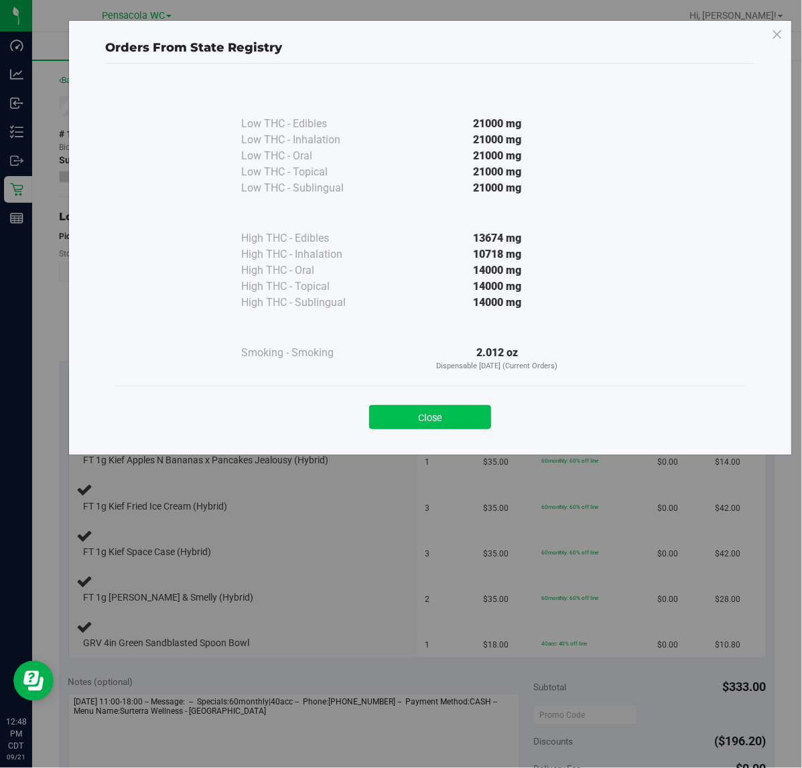
click at [440, 424] on button "Close" at bounding box center [430, 417] width 122 height 24
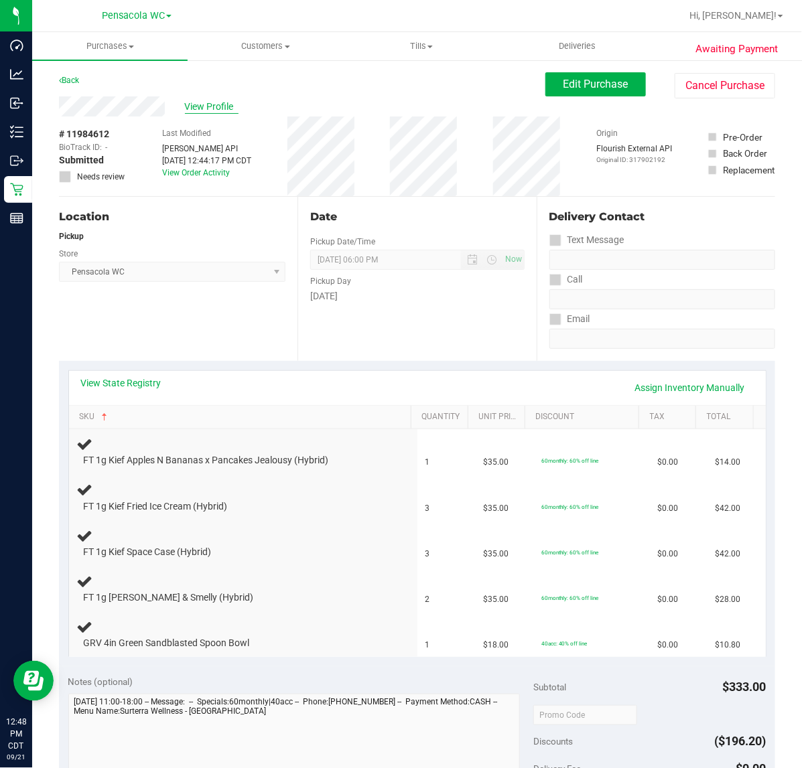
click at [218, 104] on span "View Profile" at bounding box center [212, 107] width 54 height 14
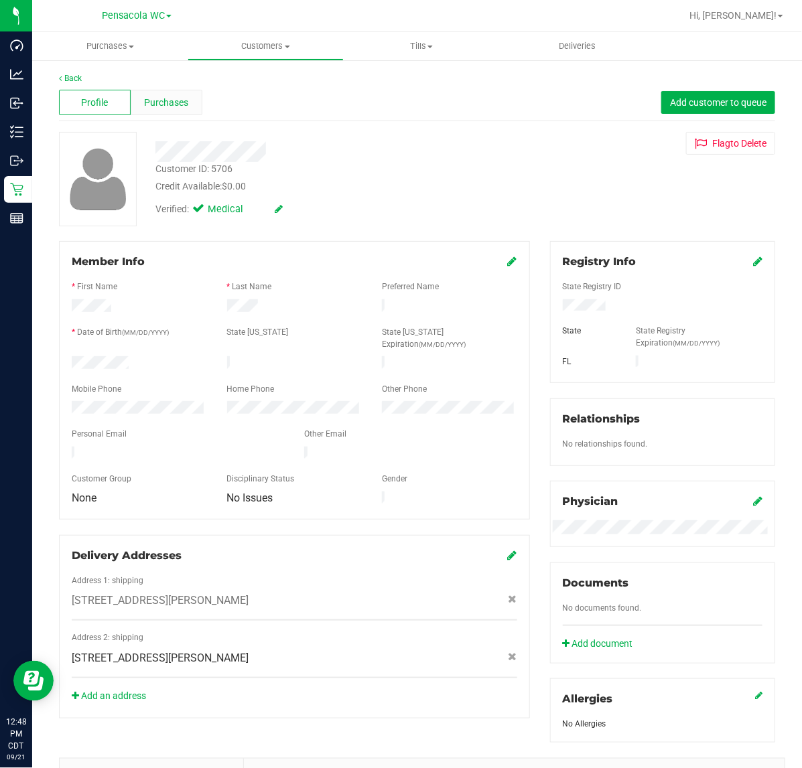
click at [180, 102] on span "Purchases" at bounding box center [166, 103] width 44 height 14
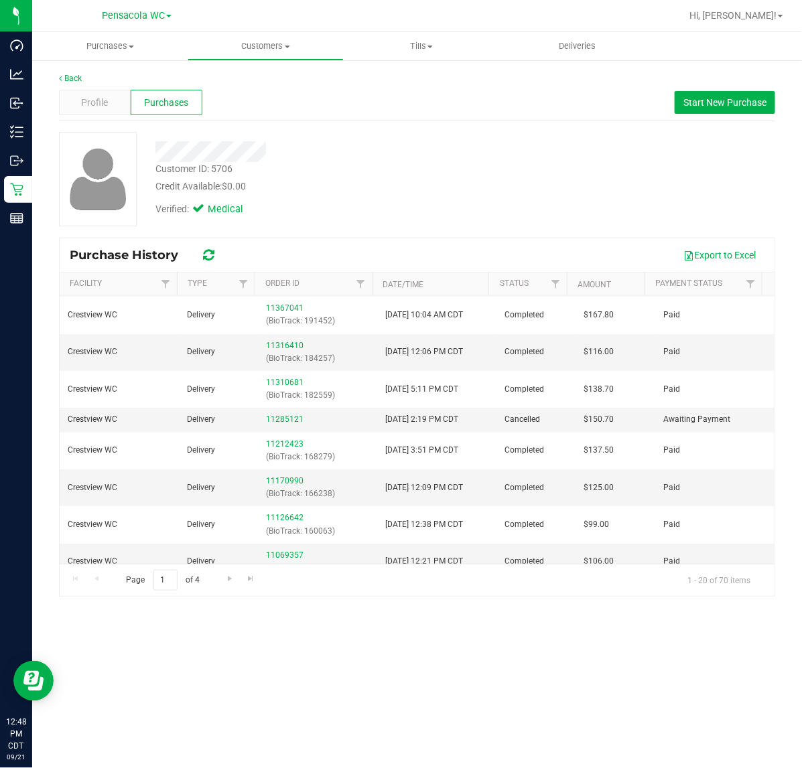
scroll to position [181, 0]
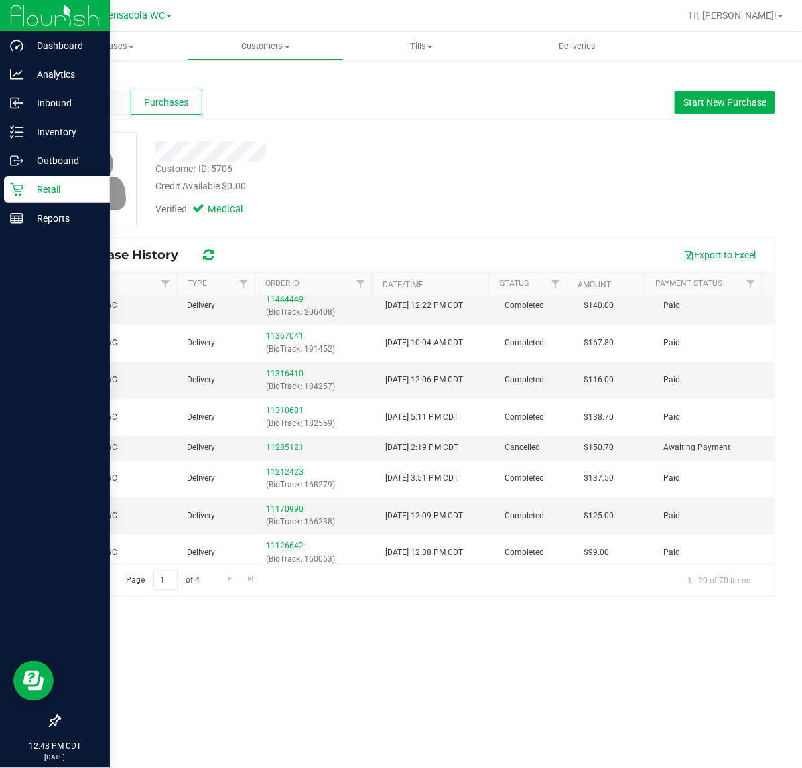
click at [15, 192] on icon at bounding box center [16, 190] width 13 height 13
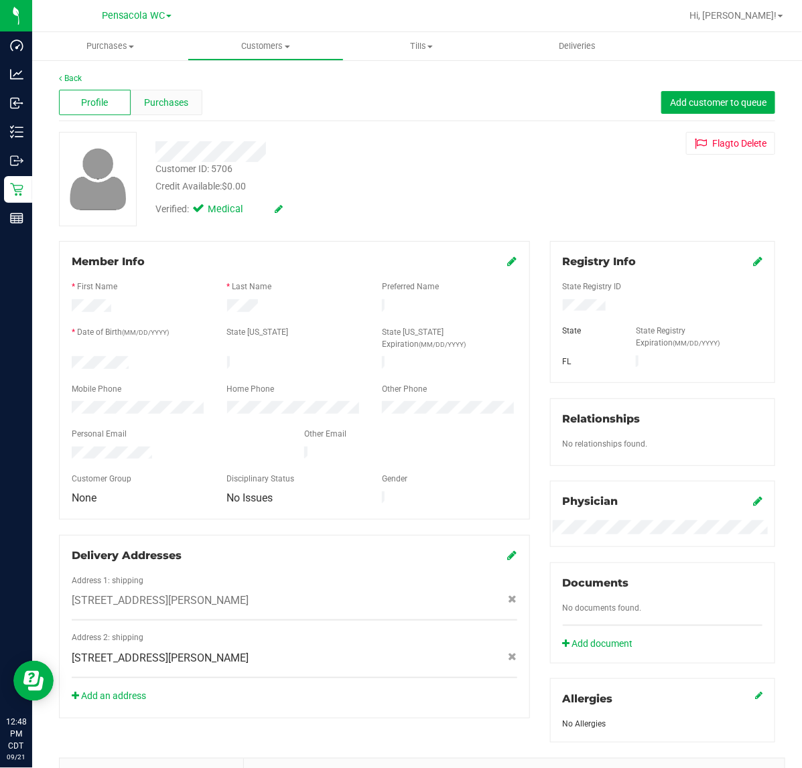
click at [176, 105] on span "Purchases" at bounding box center [166, 103] width 44 height 14
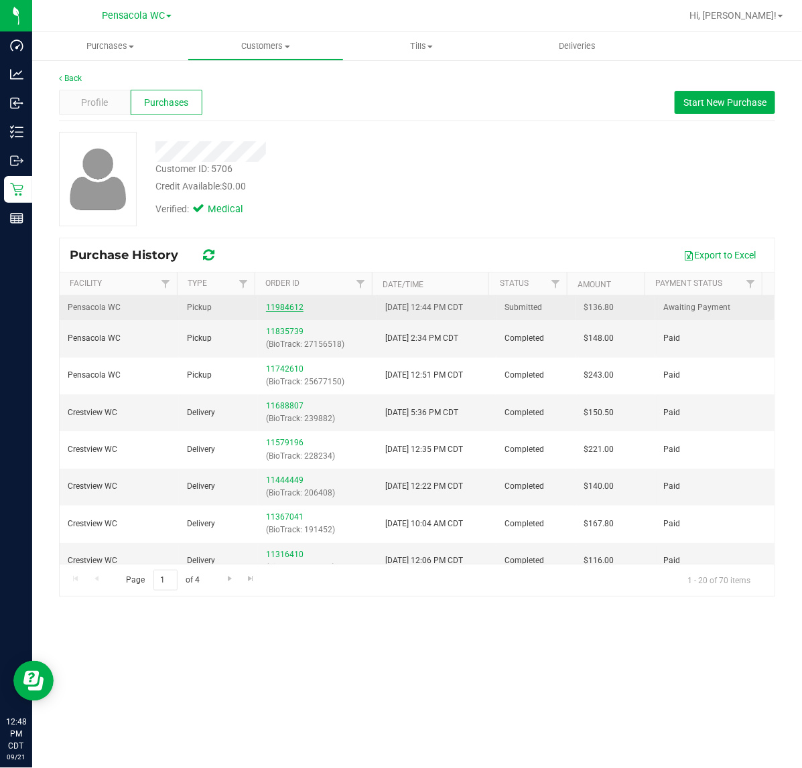
click at [277, 308] on link "11984612" at bounding box center [285, 307] width 38 height 9
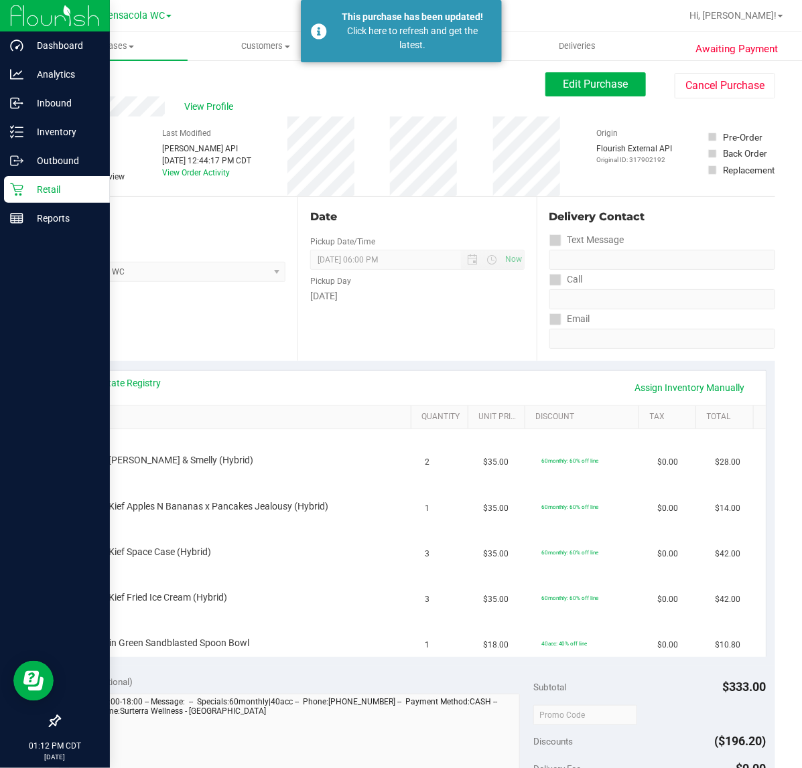
click at [5, 188] on div "Retail" at bounding box center [57, 189] width 106 height 27
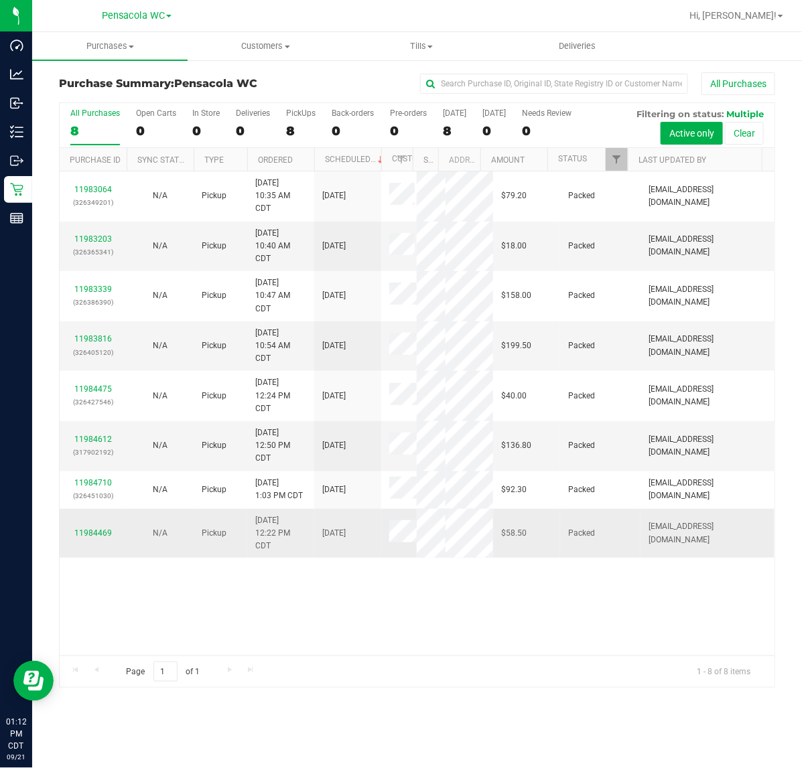
click at [335, 559] on td "[DATE]" at bounding box center [347, 534] width 67 height 50
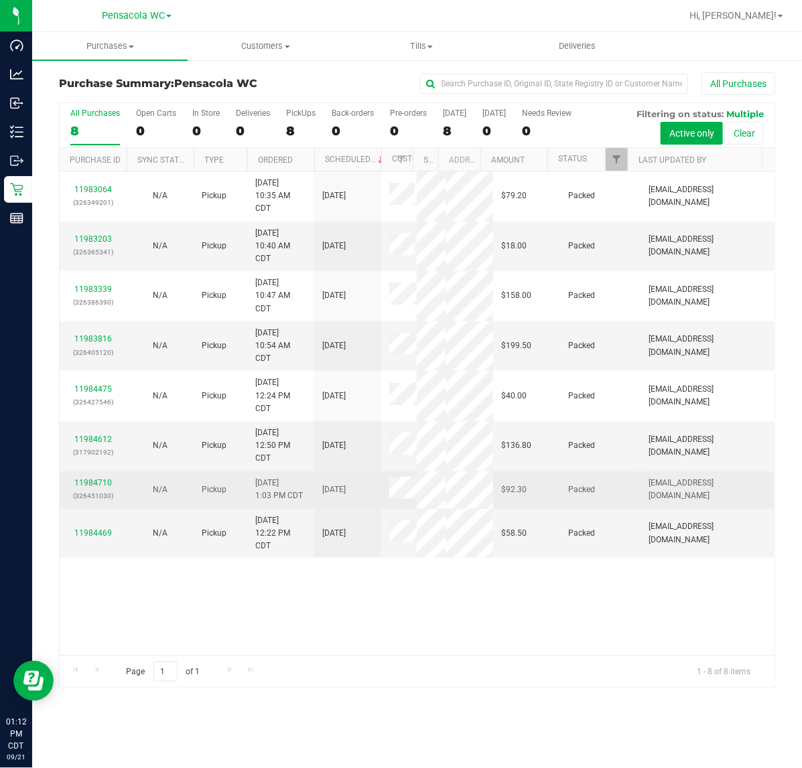
click at [335, 509] on td "[DATE]" at bounding box center [347, 491] width 67 height 38
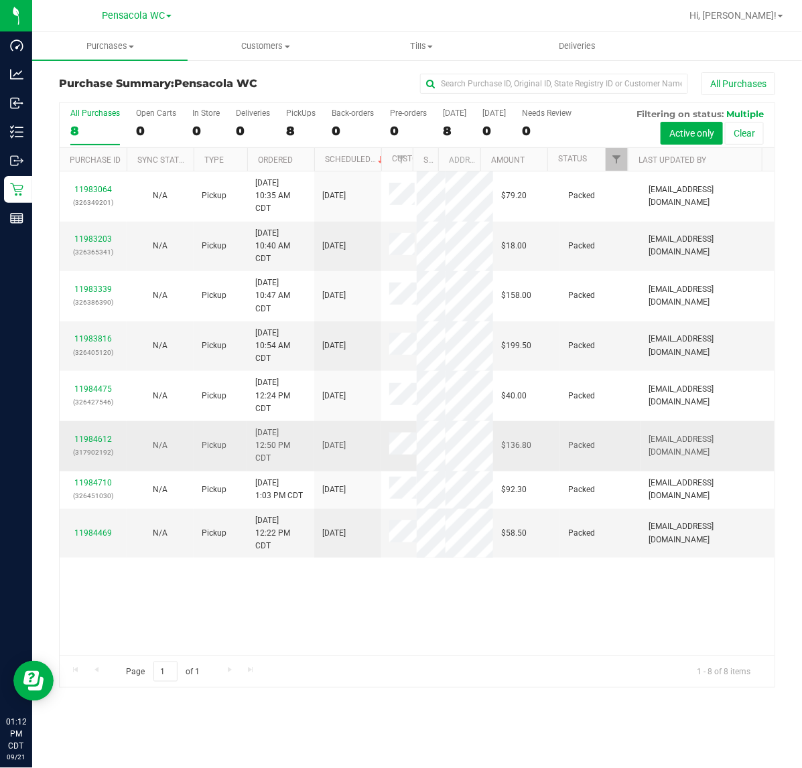
click at [313, 472] on td "[DATE] 12:50 PM CDT" at bounding box center [280, 446] width 67 height 50
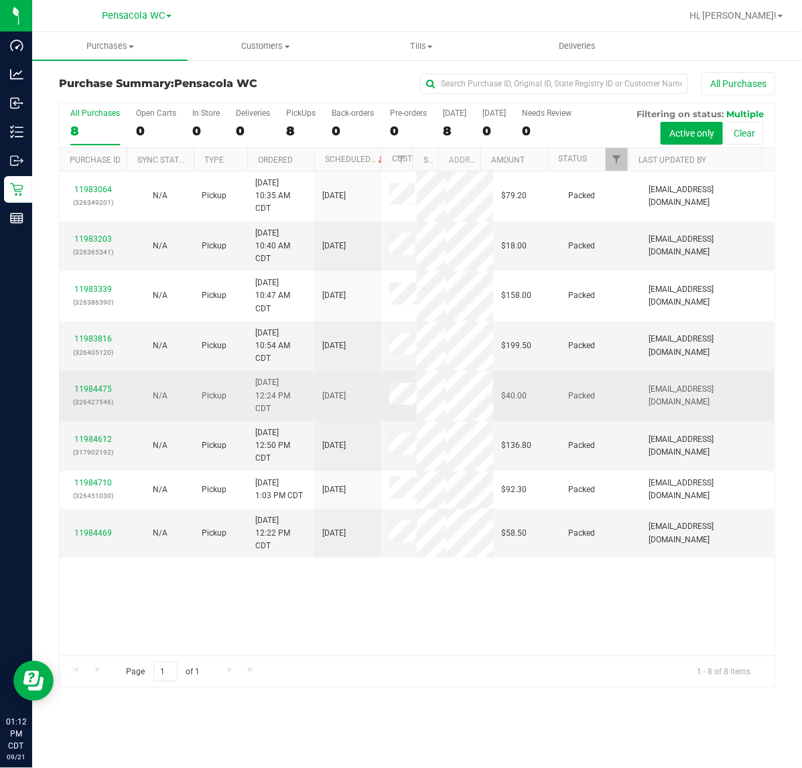
click at [303, 405] on span "[DATE] 12:24 PM CDT" at bounding box center [280, 395] width 51 height 39
click at [300, 342] on span "[DATE] 10:54 AM CDT" at bounding box center [280, 346] width 51 height 39
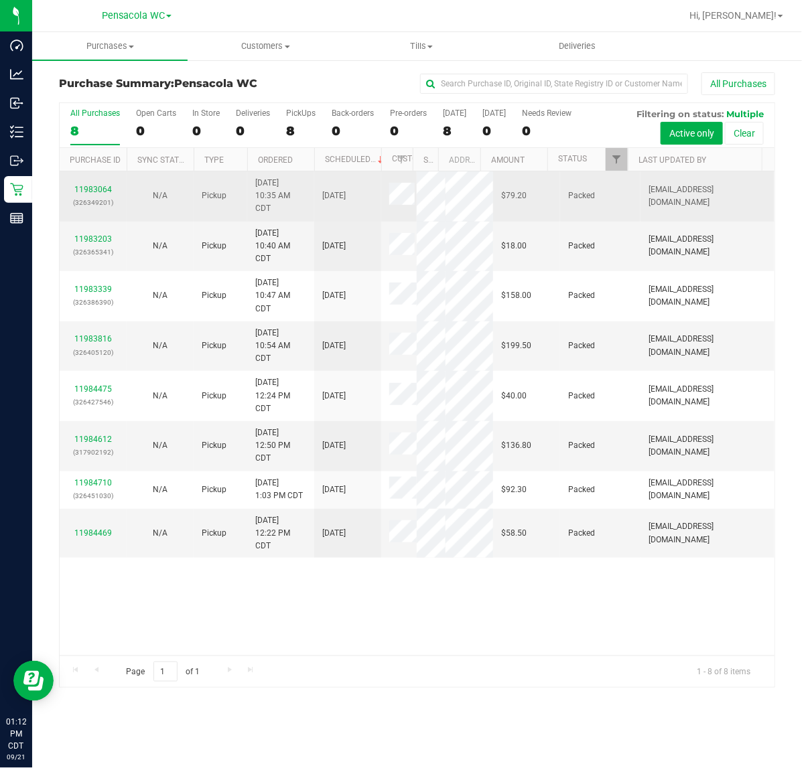
click at [241, 205] on td "Pickup" at bounding box center [221, 196] width 54 height 50
click at [234, 258] on td "Pickup" at bounding box center [221, 247] width 54 height 50
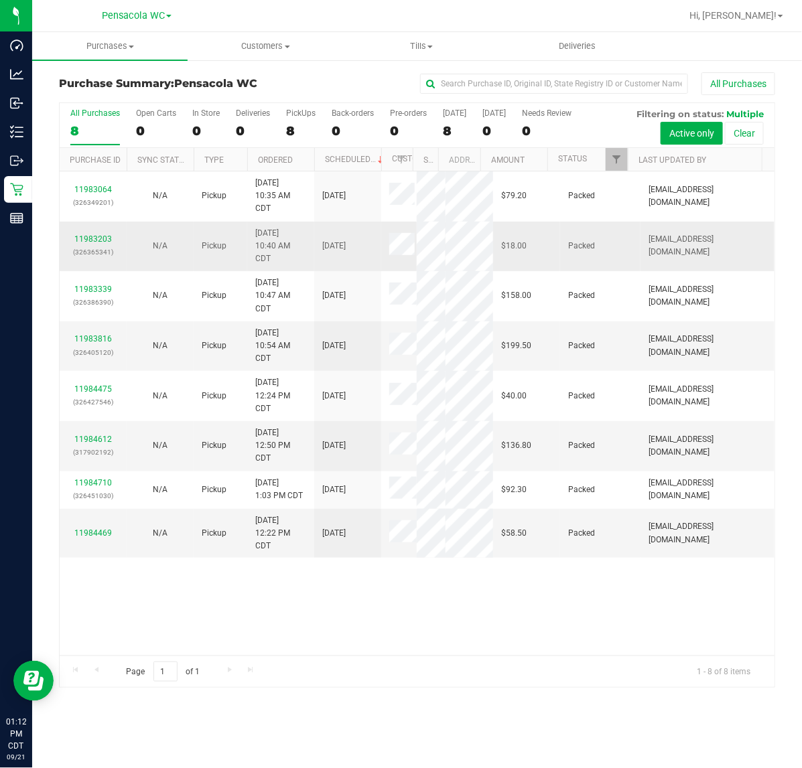
click at [240, 310] on td "Pickup" at bounding box center [221, 296] width 54 height 50
click at [250, 354] on td "[DATE] 10:54 AM CDT" at bounding box center [280, 347] width 67 height 50
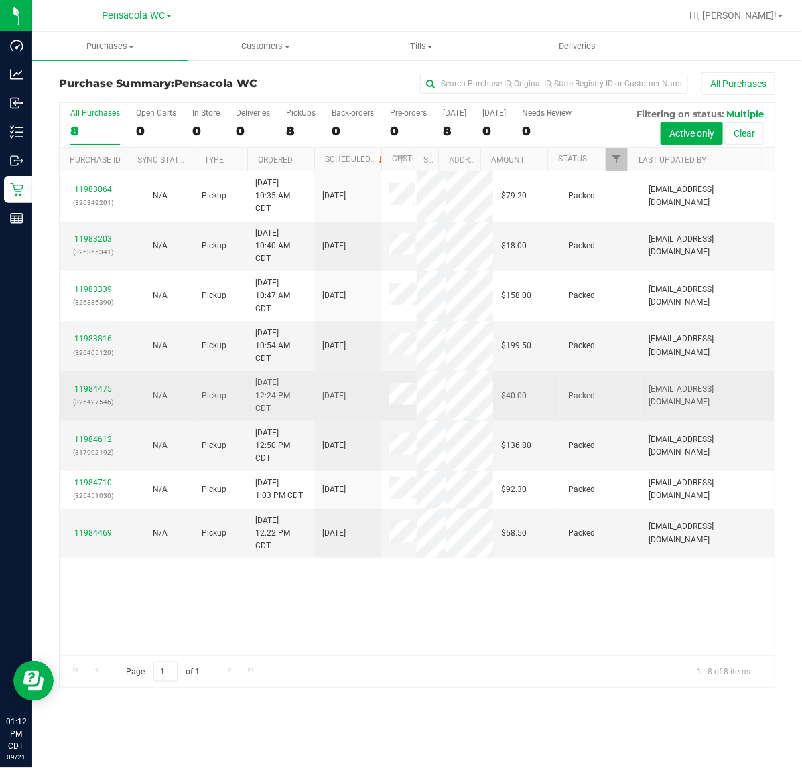
click at [275, 415] on span "[DATE] 12:24 PM CDT" at bounding box center [280, 395] width 51 height 39
click at [303, 466] on span "[DATE] 12:50 PM CDT" at bounding box center [280, 446] width 51 height 39
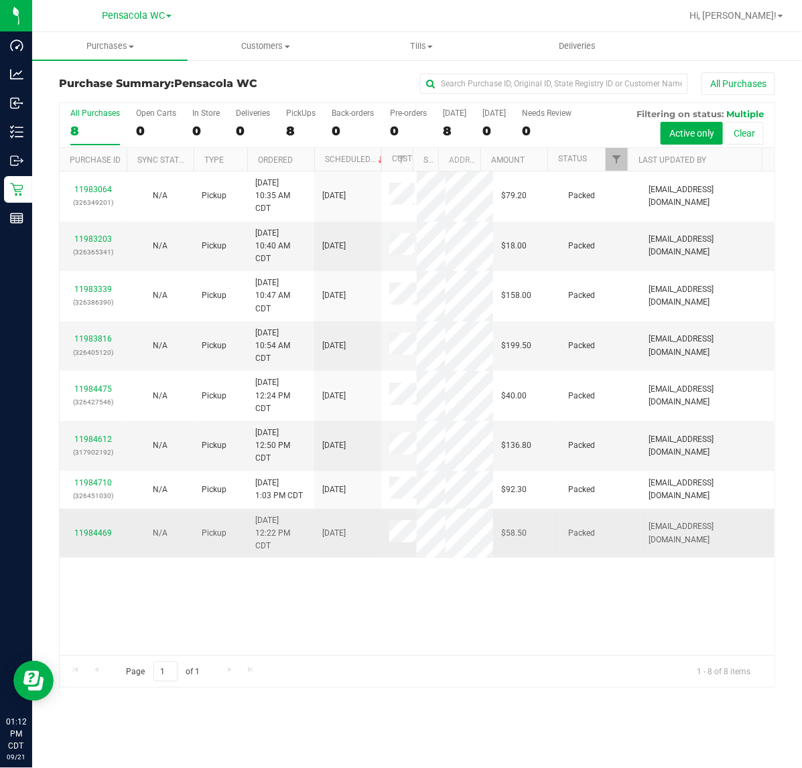
click at [320, 559] on td "[DATE]" at bounding box center [347, 534] width 67 height 50
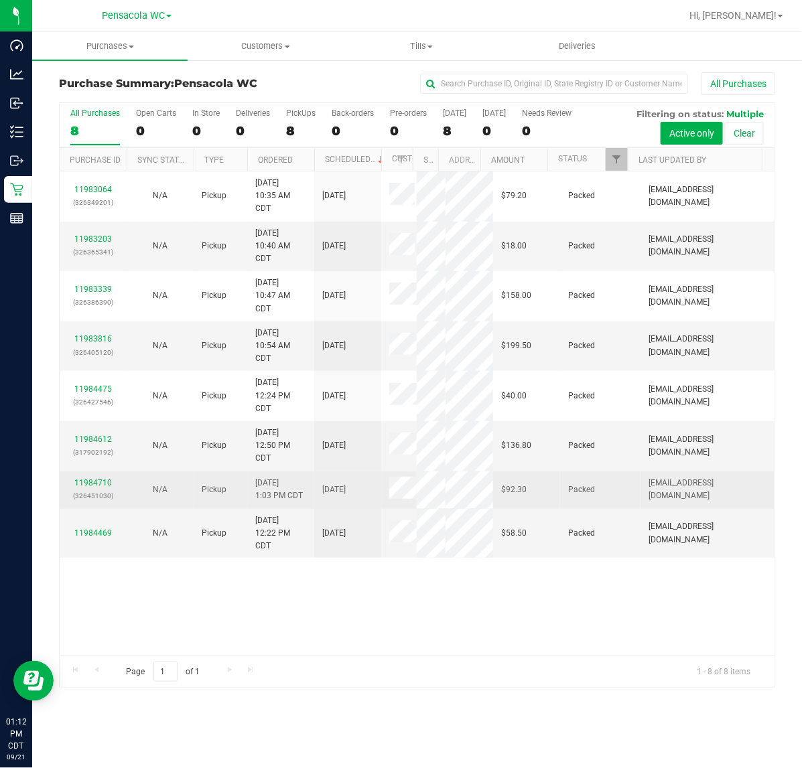
click at [324, 496] on span "[DATE]" at bounding box center [333, 490] width 23 height 13
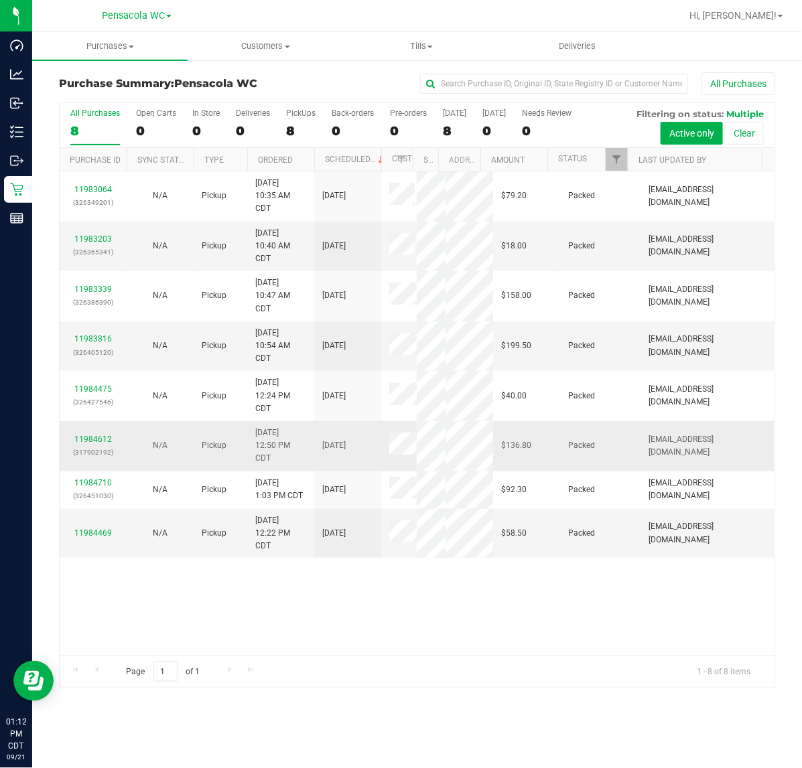
click at [213, 452] on span "Pickup" at bounding box center [214, 445] width 25 height 13
click at [210, 336] on td "Pickup" at bounding box center [221, 347] width 54 height 50
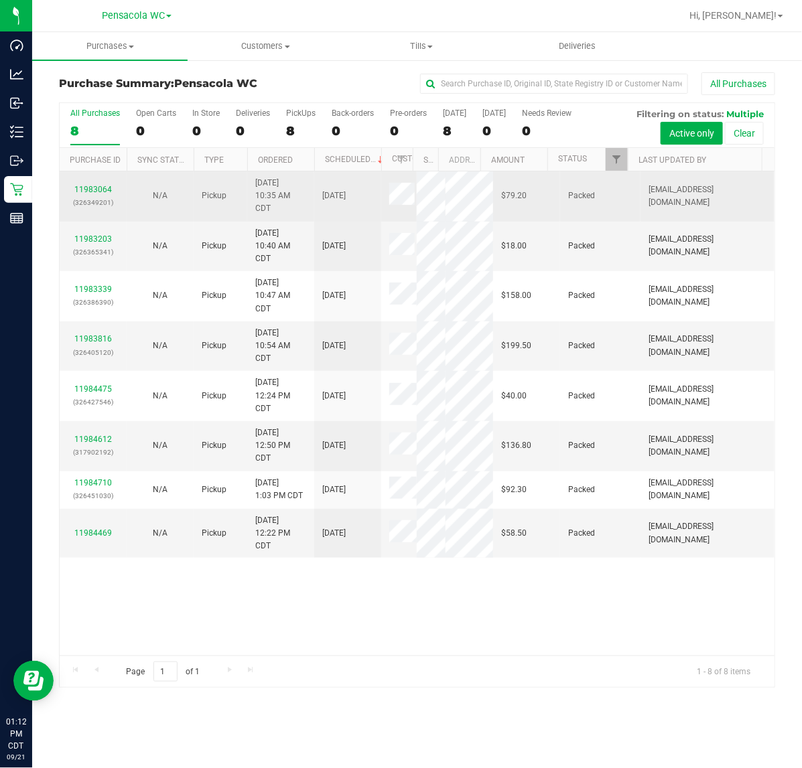
click at [191, 213] on td "N/A" at bounding box center [160, 196] width 67 height 50
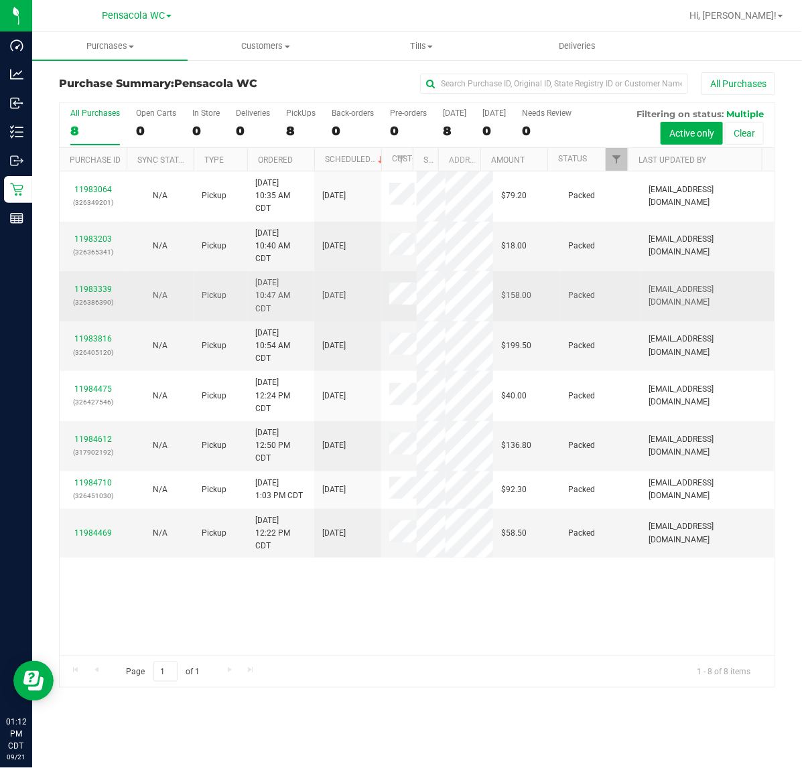
click at [180, 275] on td "N/A" at bounding box center [160, 296] width 67 height 50
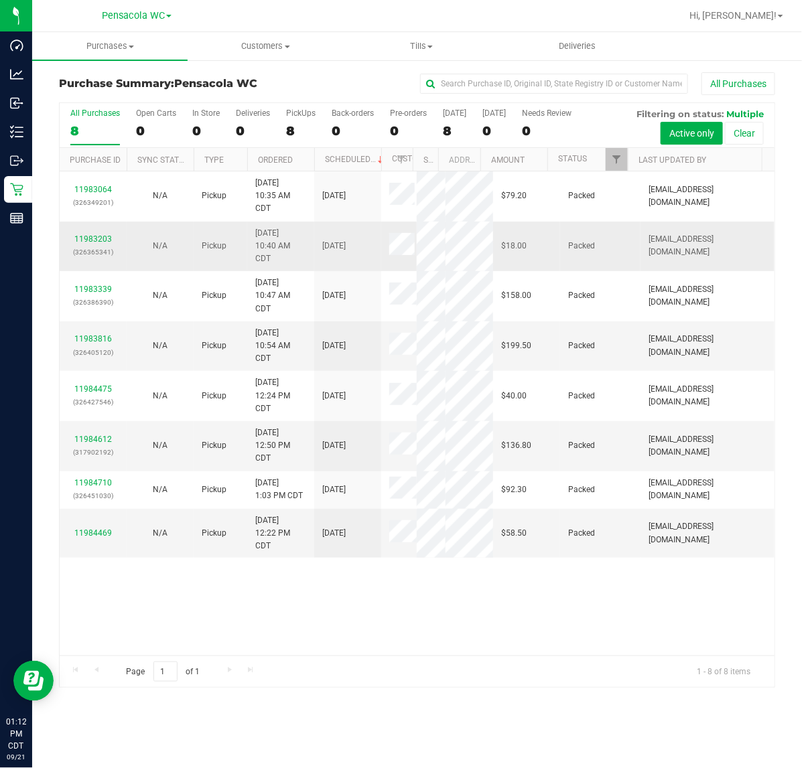
click at [192, 240] on td "N/A" at bounding box center [160, 247] width 67 height 50
click at [212, 200] on span "Pickup" at bounding box center [214, 196] width 25 height 13
click at [202, 263] on td "Pickup" at bounding box center [221, 247] width 54 height 50
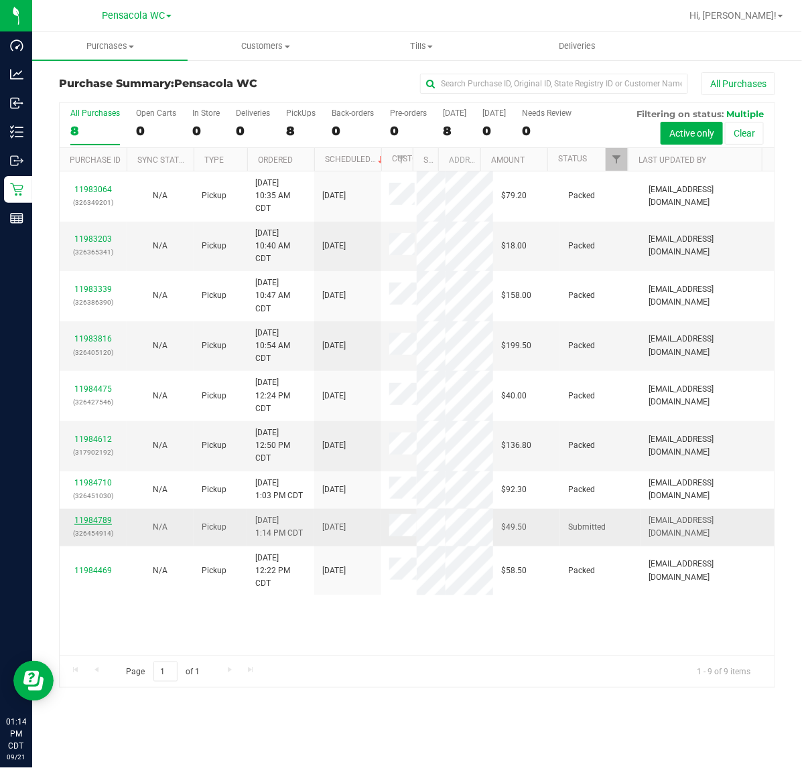
click at [94, 525] on link "11984789" at bounding box center [93, 520] width 38 height 9
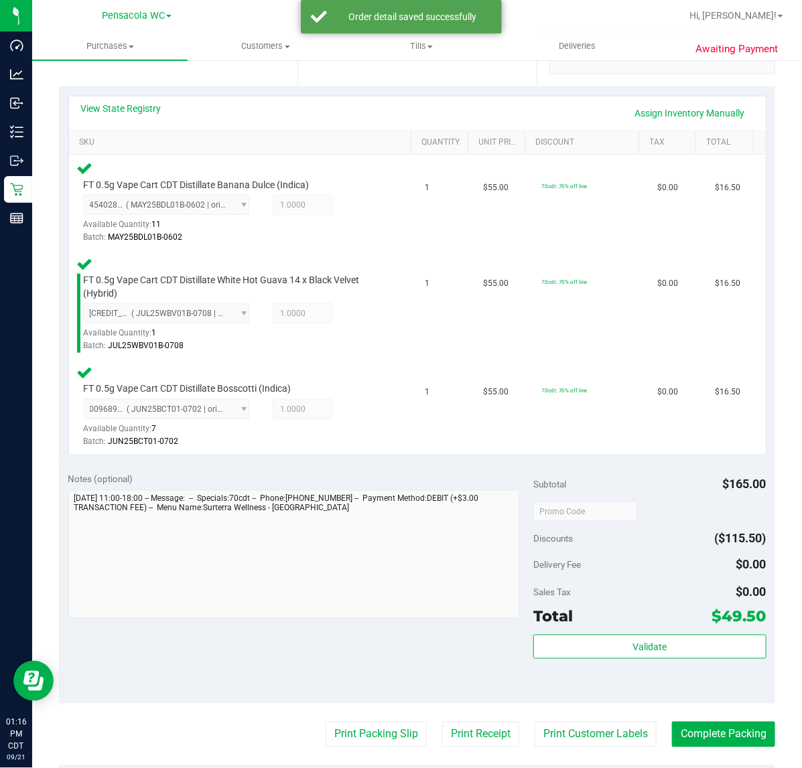
scroll to position [287, 0]
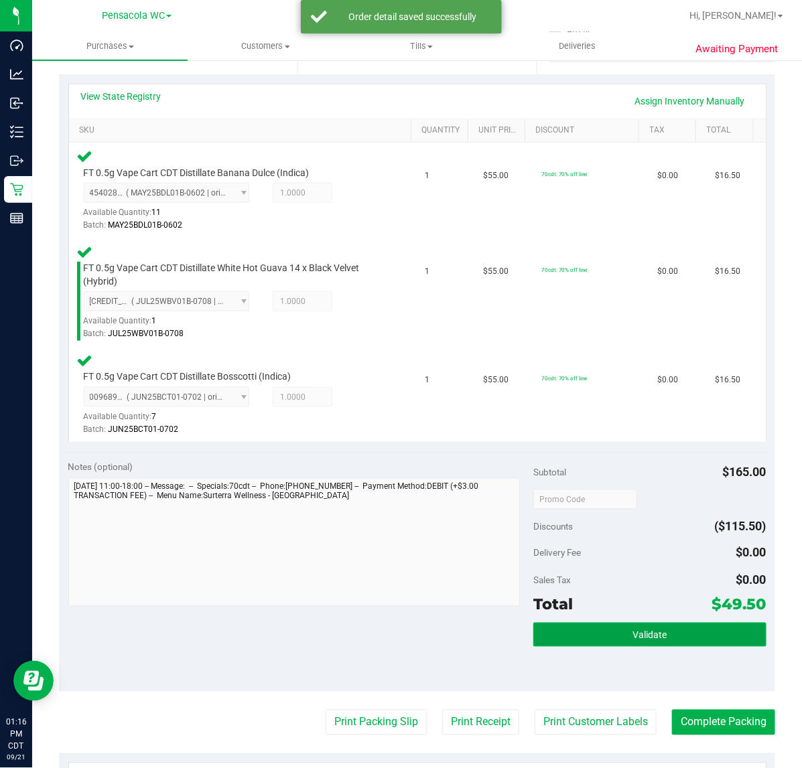
click at [701, 640] on button "Validate" at bounding box center [649, 635] width 232 height 24
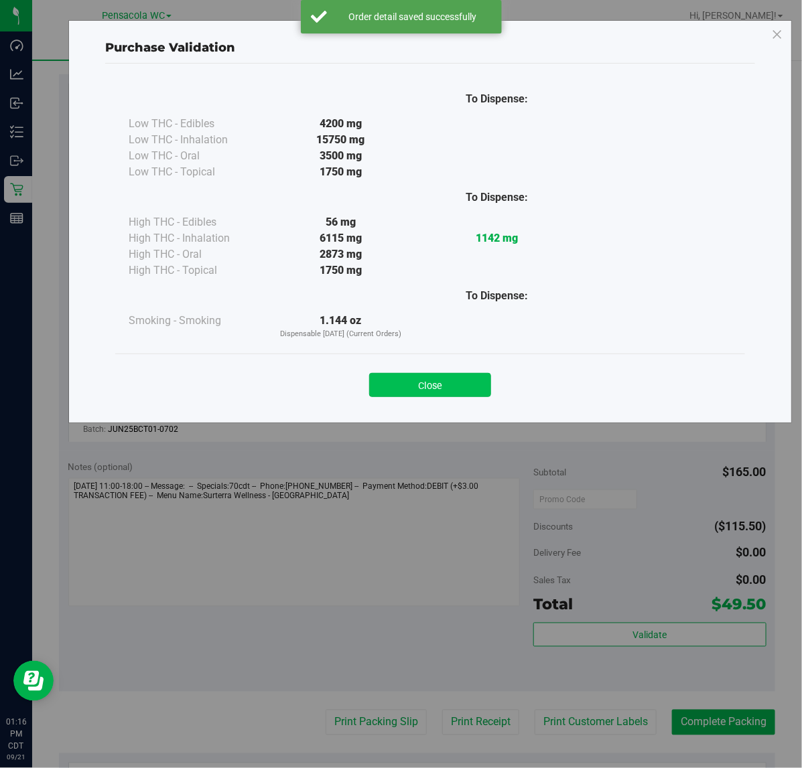
click at [461, 392] on button "Close" at bounding box center [430, 385] width 122 height 24
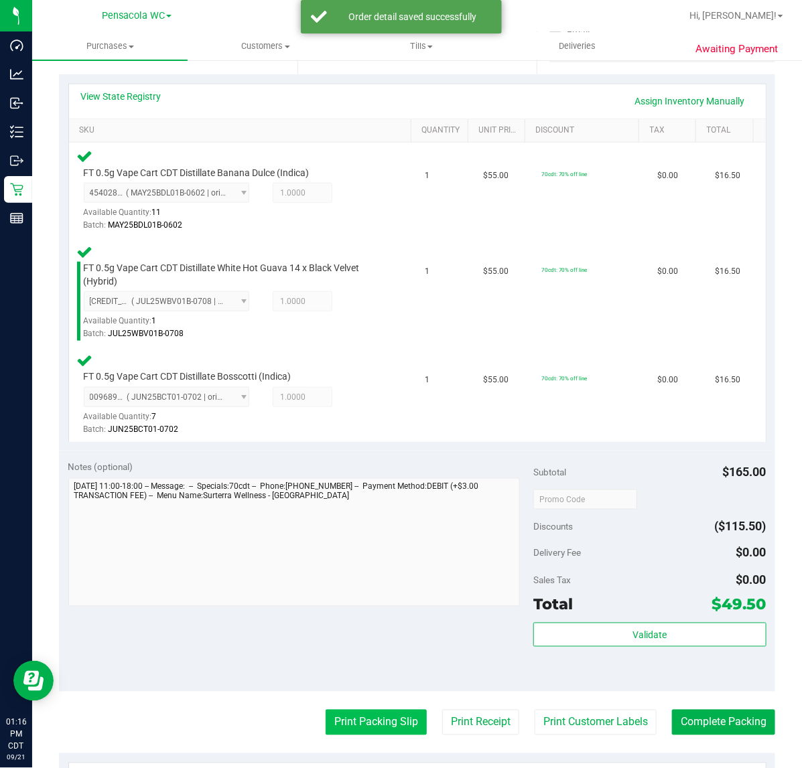
click at [375, 717] on button "Print Packing Slip" at bounding box center [376, 722] width 101 height 25
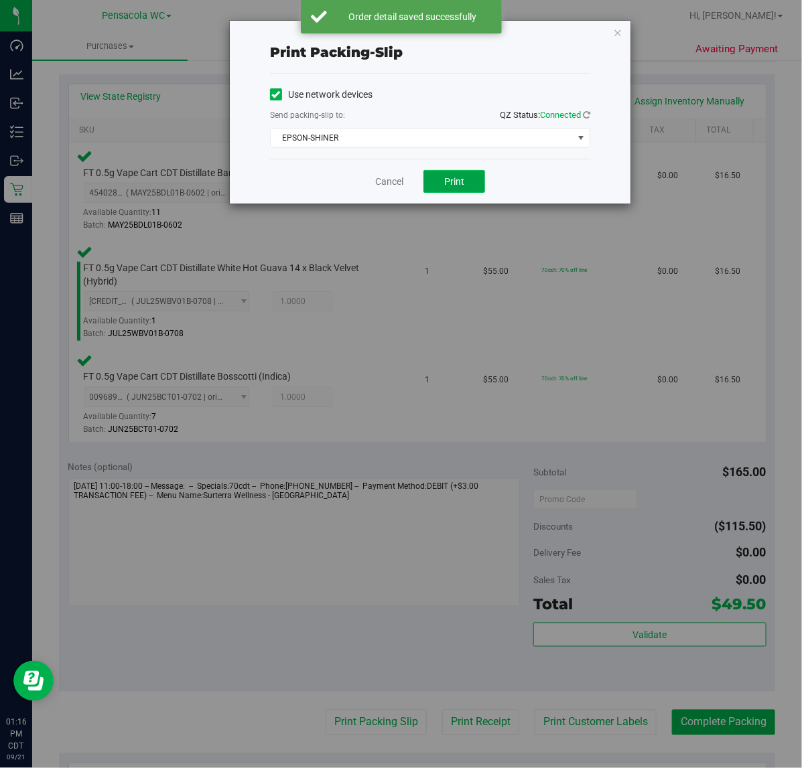
click at [467, 183] on button "Print" at bounding box center [454, 181] width 62 height 23
click at [614, 31] on icon "button" at bounding box center [617, 32] width 9 height 16
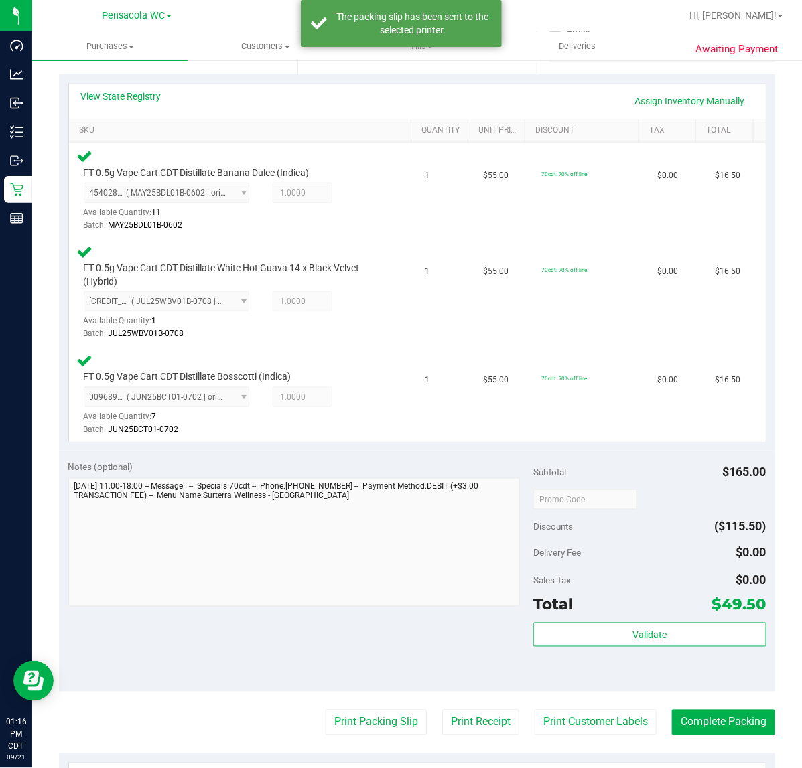
click at [728, 673] on div "Validate" at bounding box center [649, 653] width 232 height 60
click at [712, 719] on button "Complete Packing" at bounding box center [723, 722] width 103 height 25
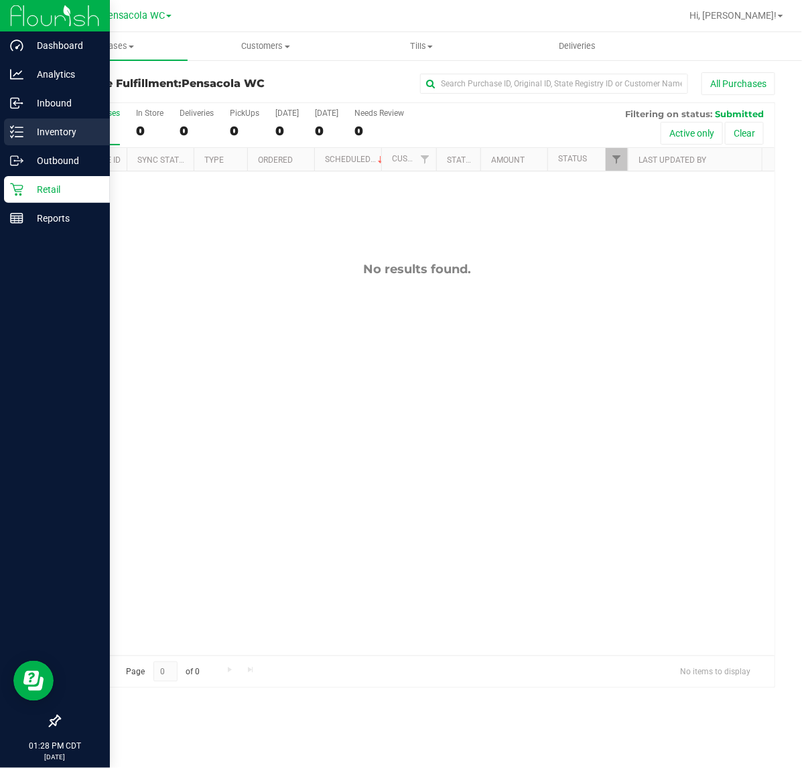
click at [11, 135] on icon at bounding box center [16, 131] width 13 height 13
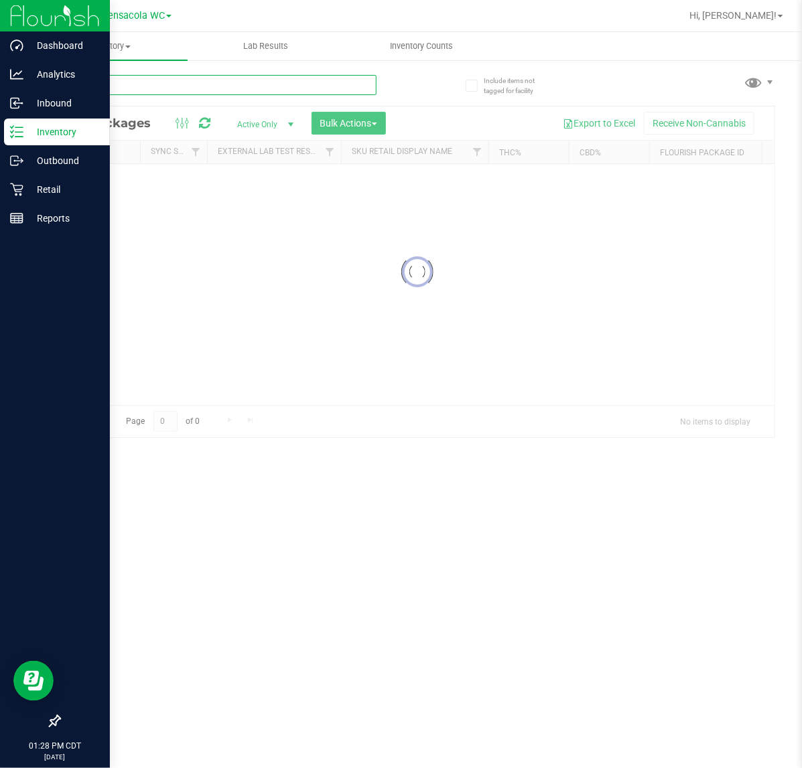
click at [246, 84] on input "text" at bounding box center [218, 85] width 318 height 20
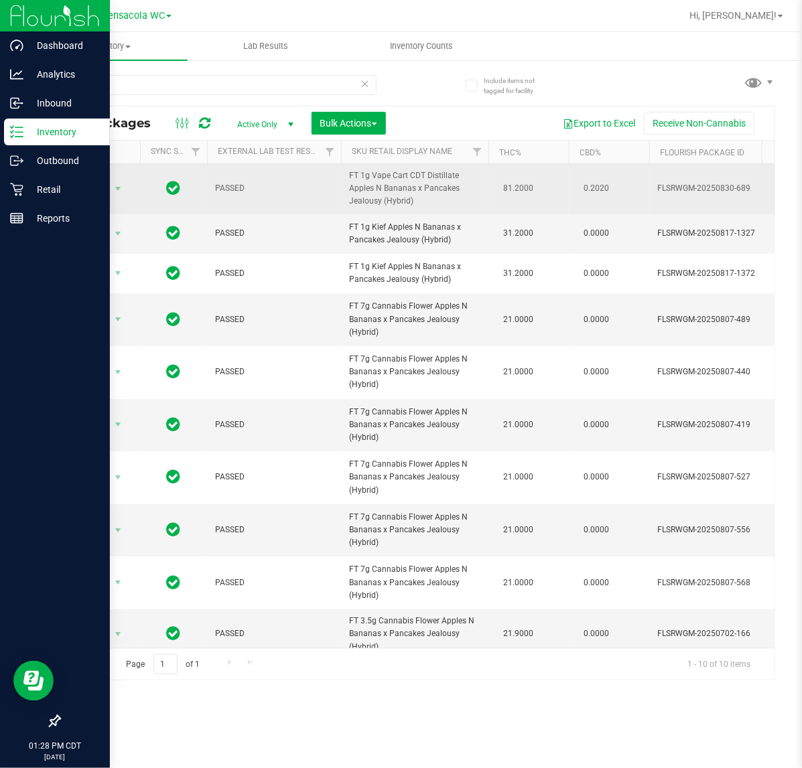
drag, startPoint x: 423, startPoint y: 205, endPoint x: 324, endPoint y: 179, distance: 103.2
copy tr "FT 1g Vape Cart CDT Distillate Apples N Bananas x Pancakes Jealousy (Hybrid)"
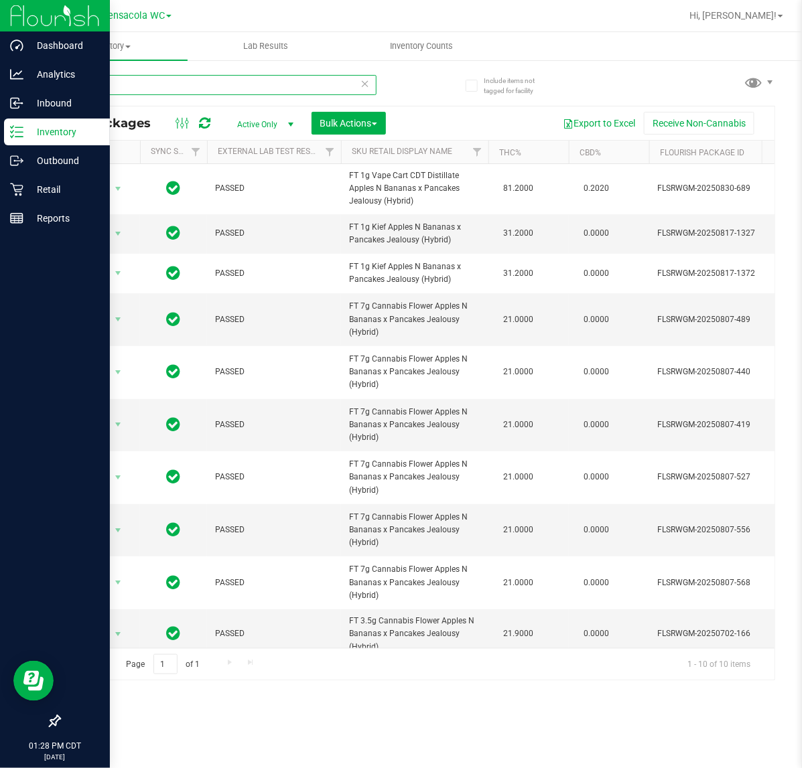
click at [250, 78] on input "abp" at bounding box center [218, 85] width 318 height 20
click at [251, 82] on input "abp" at bounding box center [218, 85] width 318 height 20
paste input "FT 1g Vape Cart CDT Distillate Apples N Bananas x Pancakes Jealousy (Hybrid)"
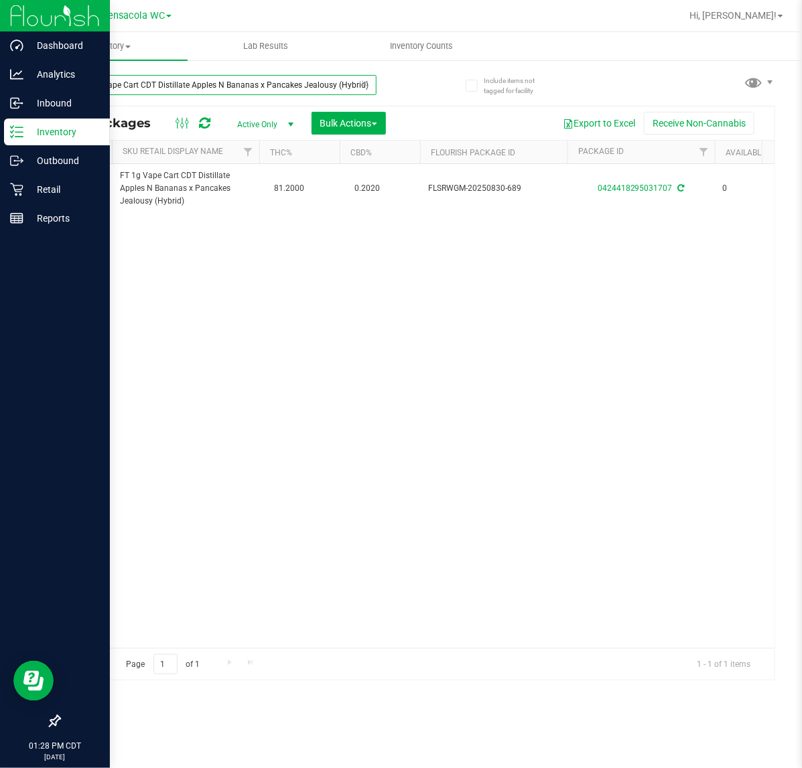
scroll to position [0, 295]
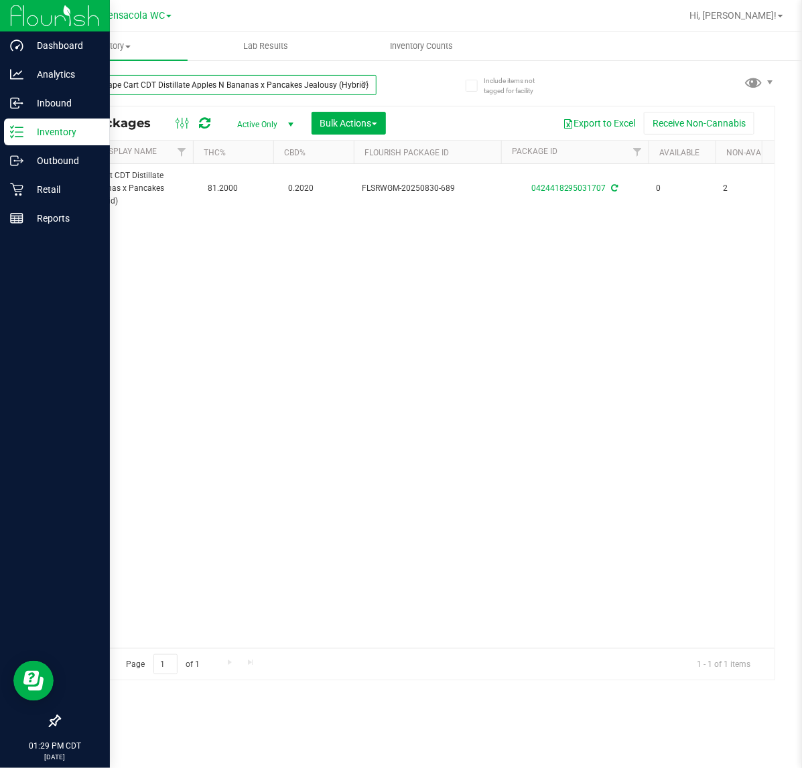
type input "FT 1g Vape Cart CDT Distillate Apples N Bananas x Pancakes Jealousy (Hybrid)"
click at [17, 188] on icon at bounding box center [16, 189] width 13 height 13
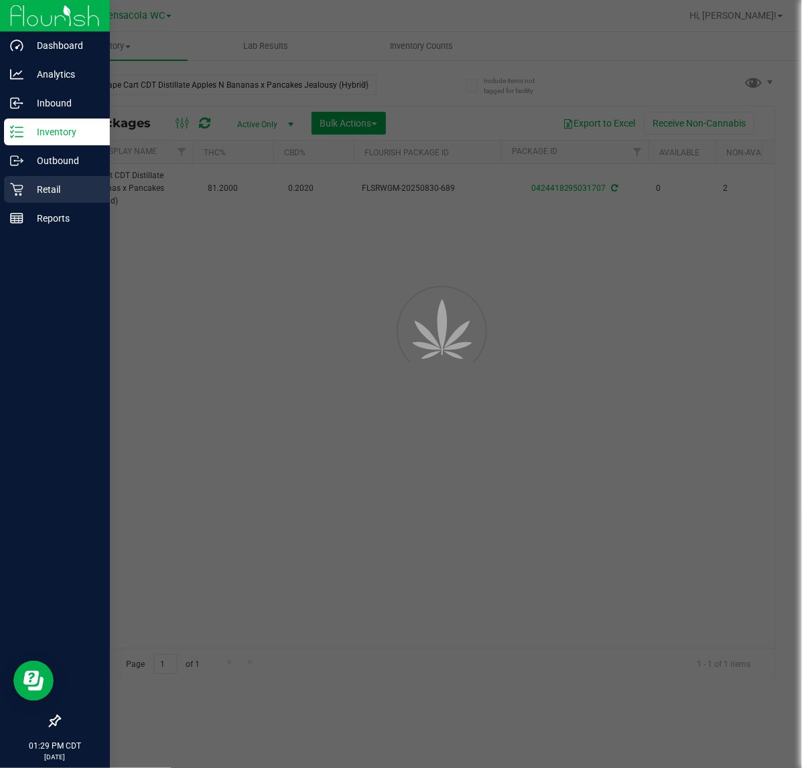
scroll to position [0, 0]
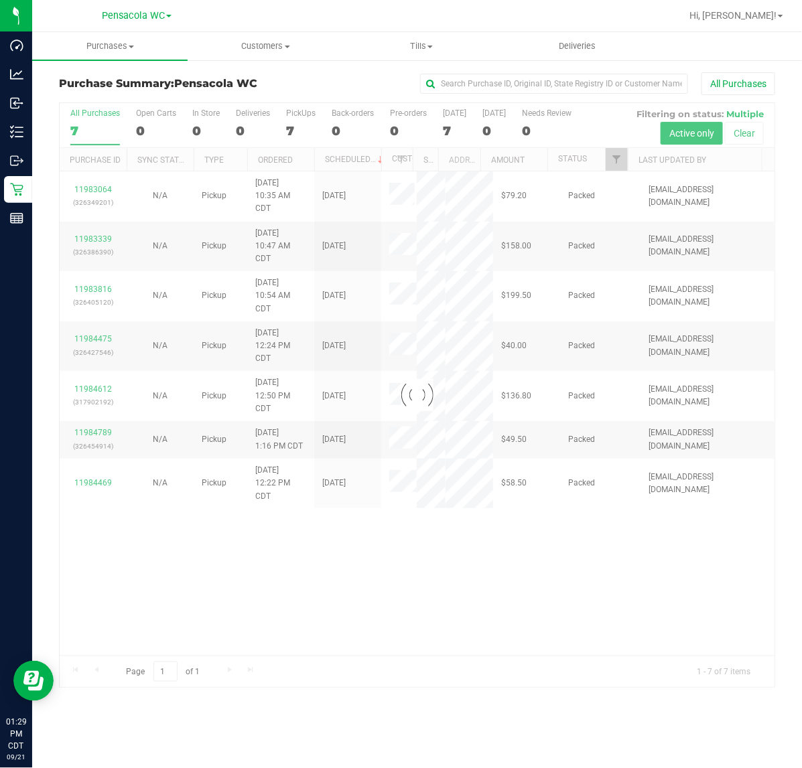
click at [520, 571] on div at bounding box center [417, 395] width 715 height 585
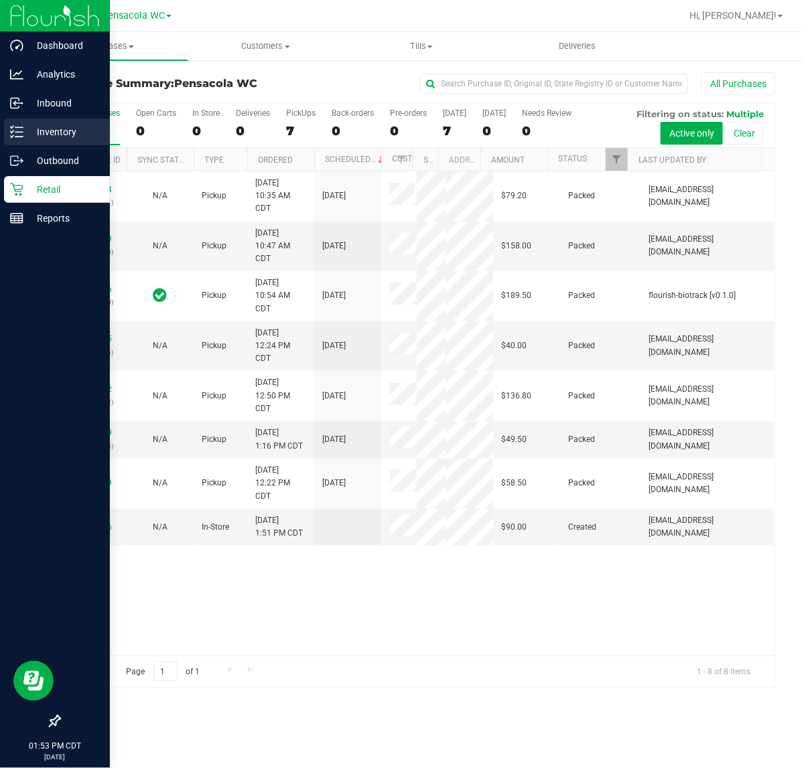
click at [11, 131] on icon at bounding box center [16, 131] width 13 height 13
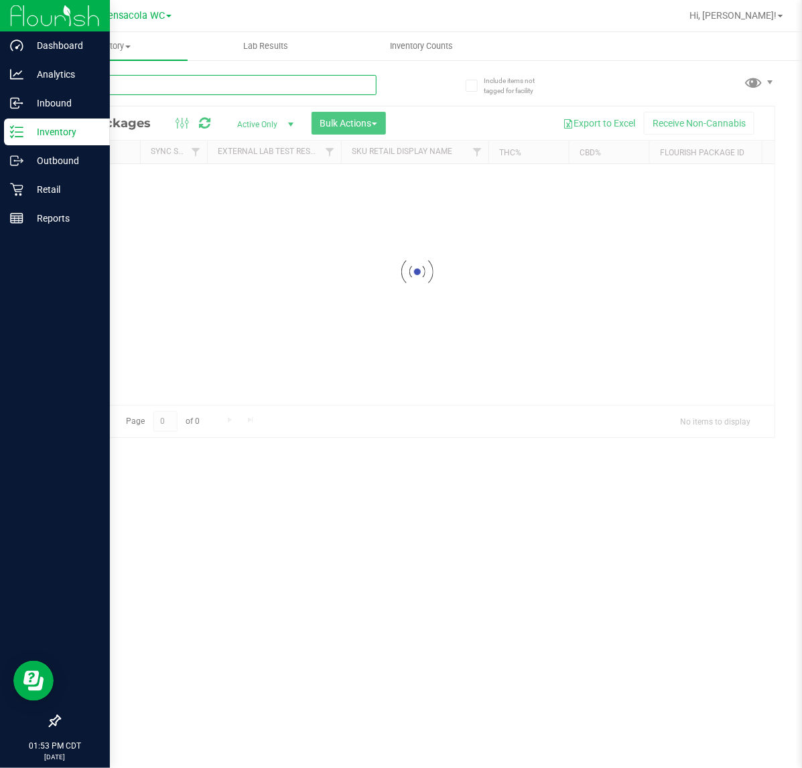
click at [236, 84] on input "text" at bounding box center [218, 85] width 318 height 20
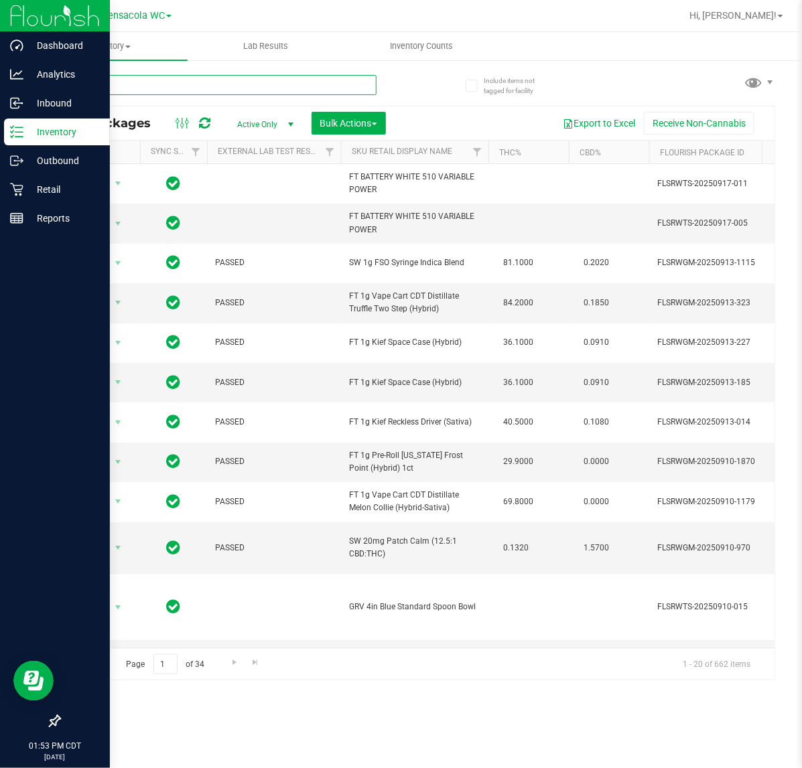
type input "mbl"
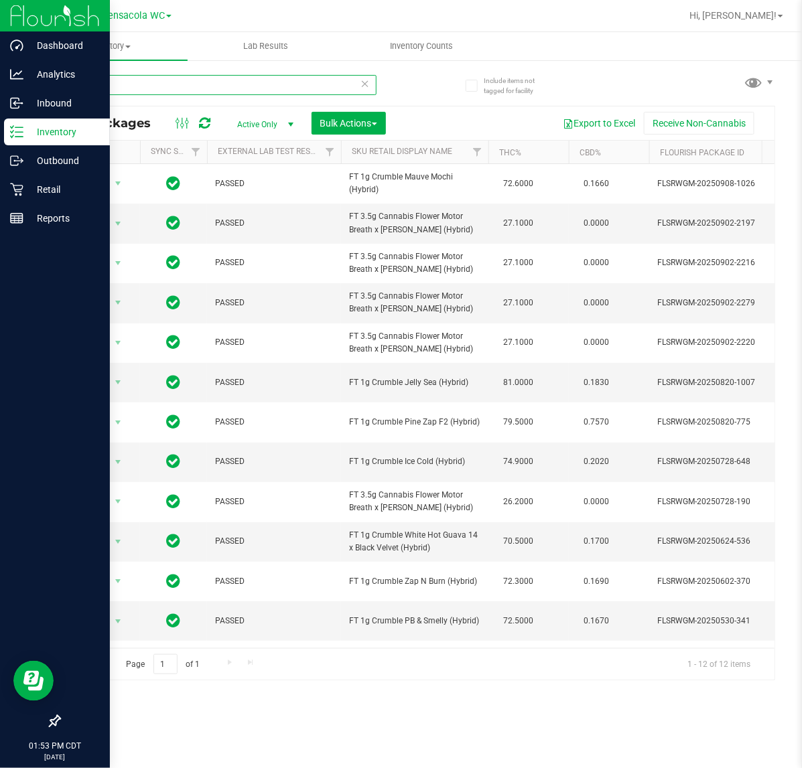
click at [354, 84] on input "mbl" at bounding box center [218, 85] width 318 height 20
click at [366, 79] on icon at bounding box center [364, 83] width 9 height 16
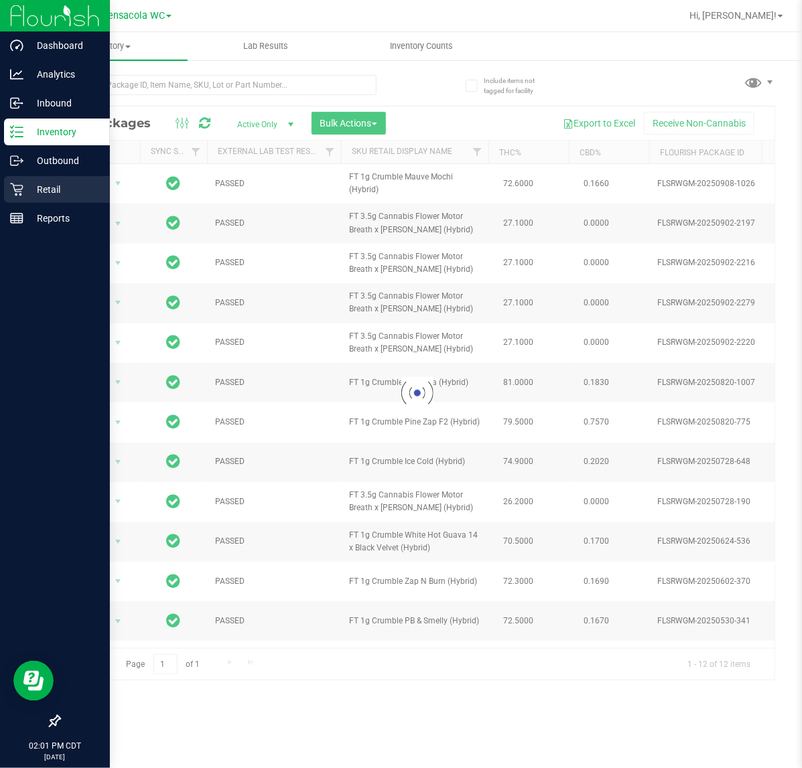
click at [11, 190] on icon at bounding box center [16, 189] width 13 height 13
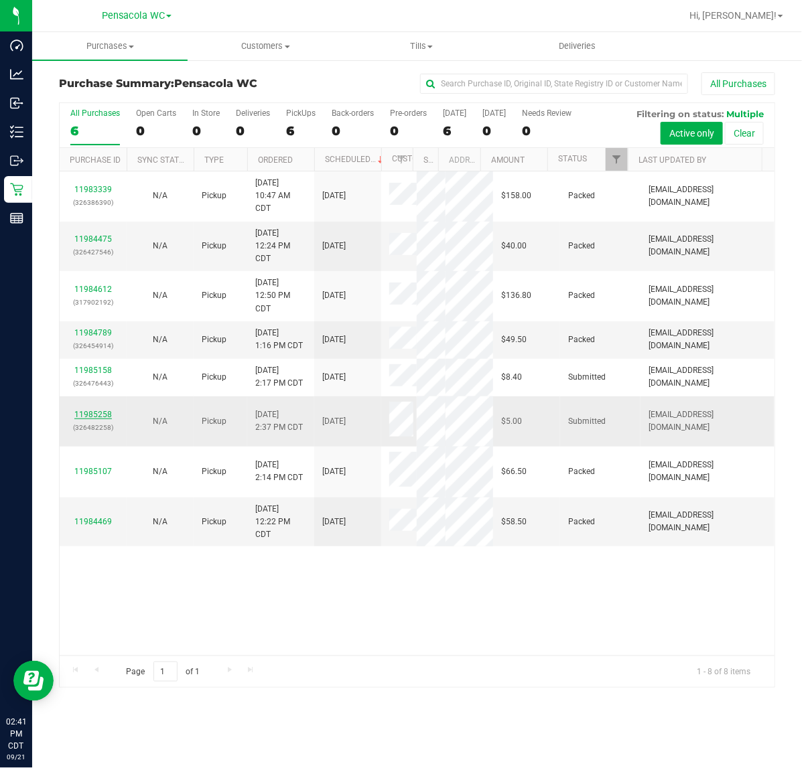
click at [91, 419] on link "11985258" at bounding box center [93, 414] width 38 height 9
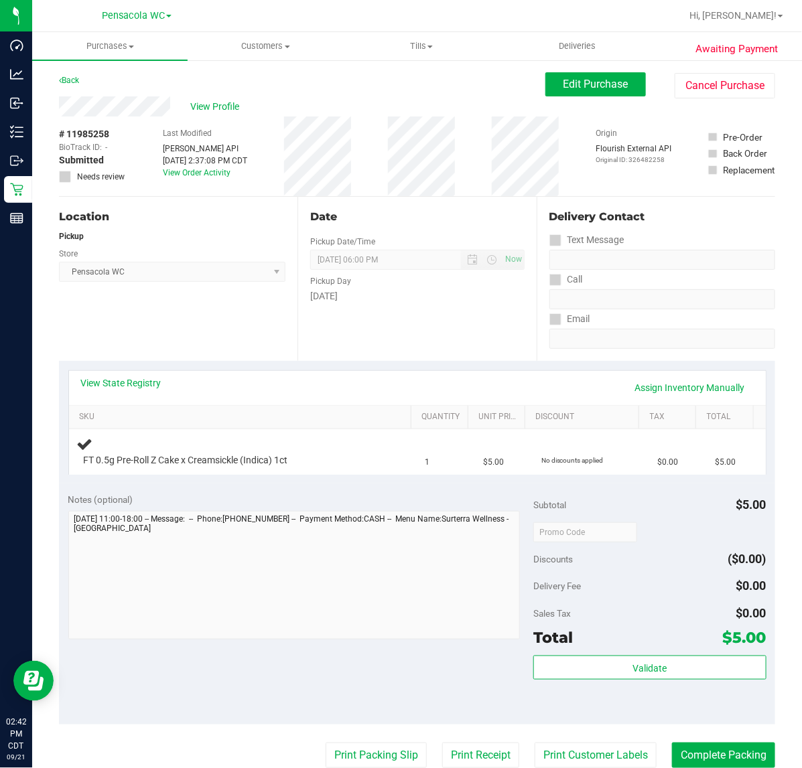
click at [421, 677] on div "Notes (optional) Subtotal $5.00 Discounts ($0.00) Delivery Fee $0.00 Sales Tax …" at bounding box center [417, 604] width 716 height 241
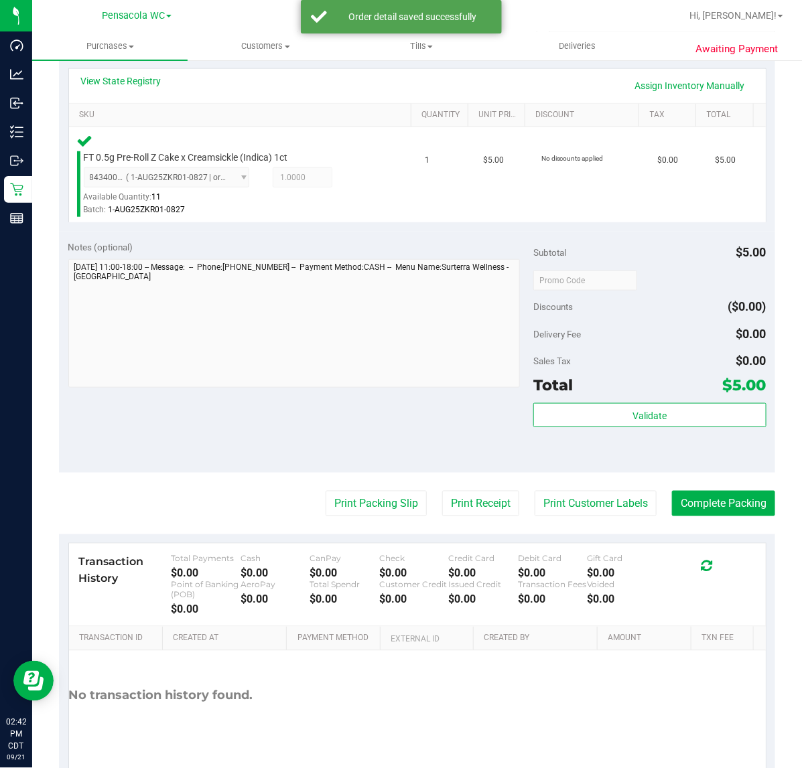
scroll to position [352, 0]
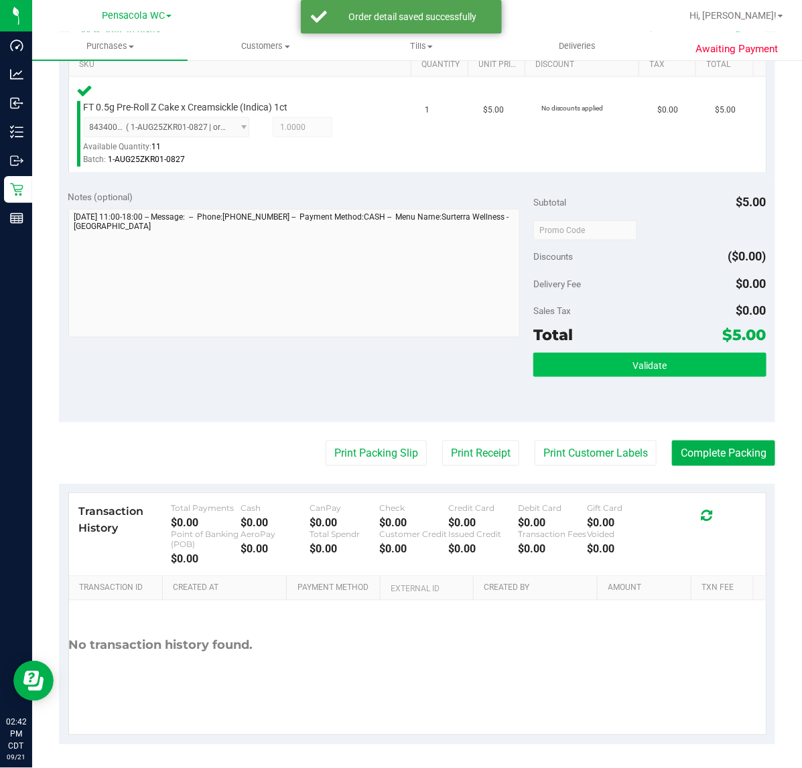
click at [671, 372] on button "Validate" at bounding box center [649, 365] width 232 height 24
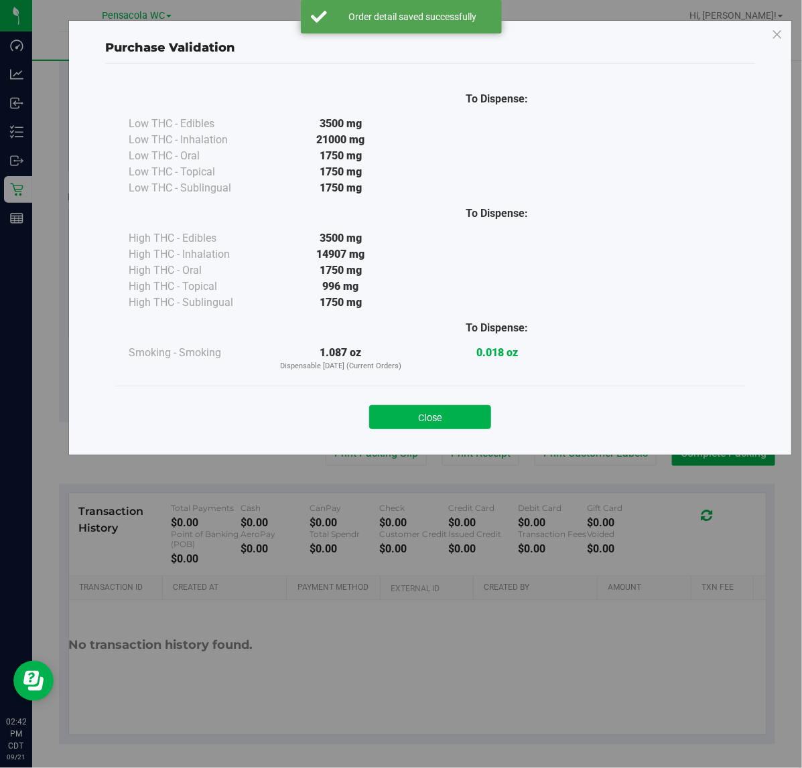
click at [459, 389] on div "Close" at bounding box center [430, 413] width 630 height 54
click at [434, 409] on button "Close" at bounding box center [430, 417] width 122 height 24
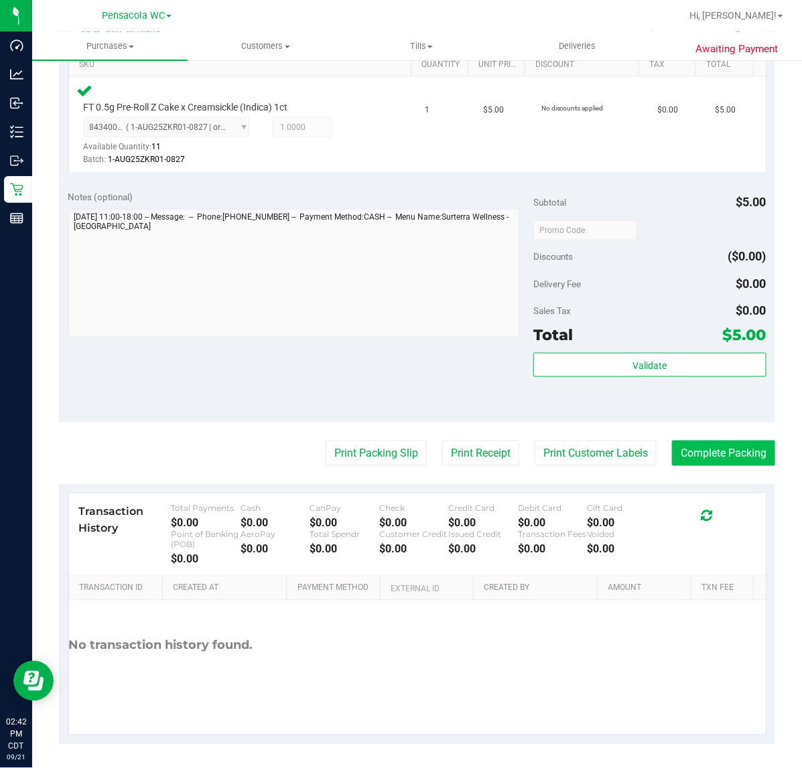
click at [683, 451] on button "Complete Packing" at bounding box center [723, 453] width 103 height 25
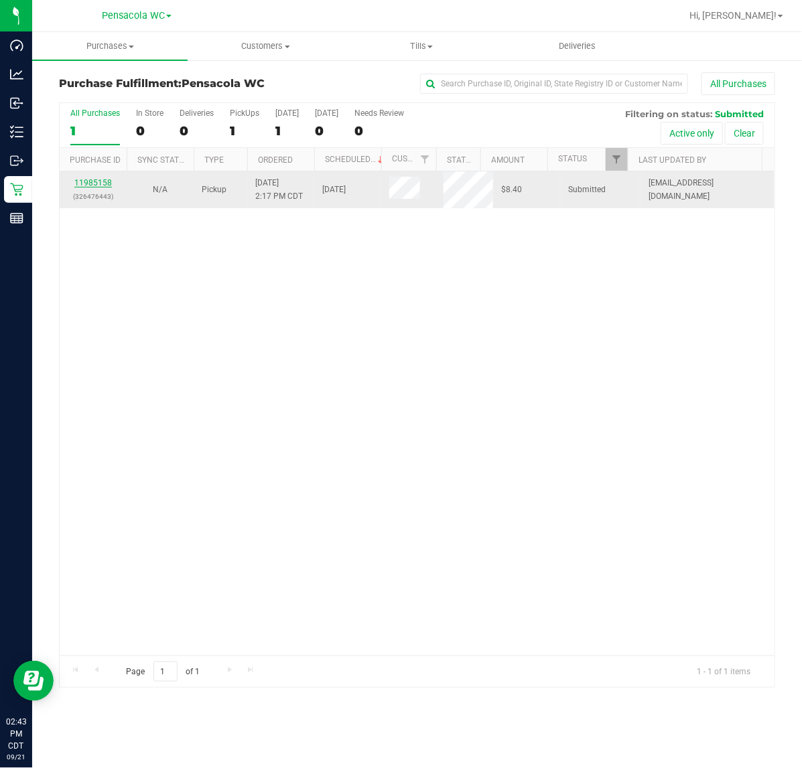
click at [98, 188] on link "11985158" at bounding box center [93, 182] width 38 height 9
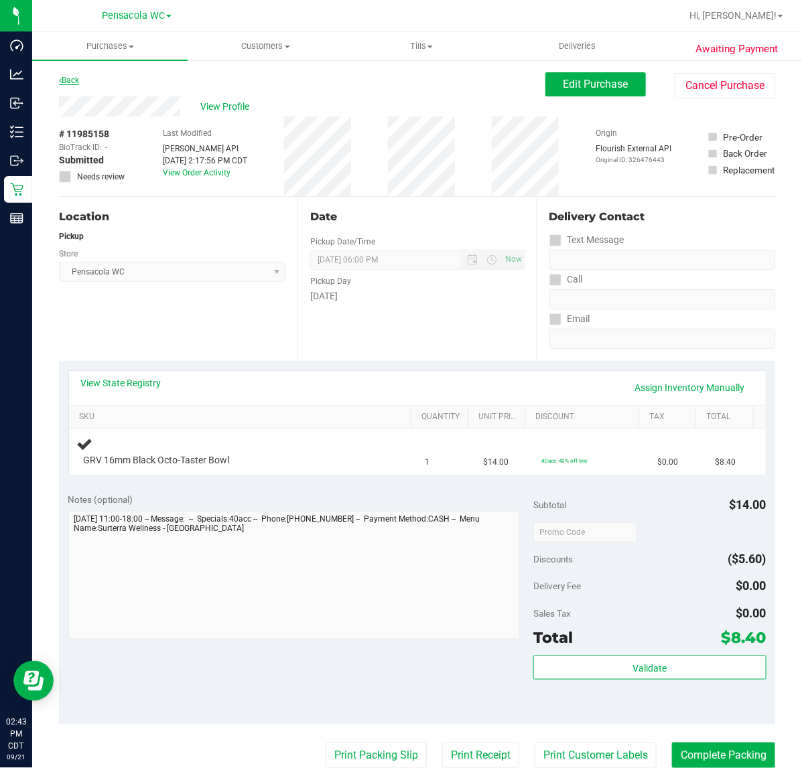
click at [76, 80] on link "Back" at bounding box center [69, 80] width 20 height 9
